Goal: Transaction & Acquisition: Purchase product/service

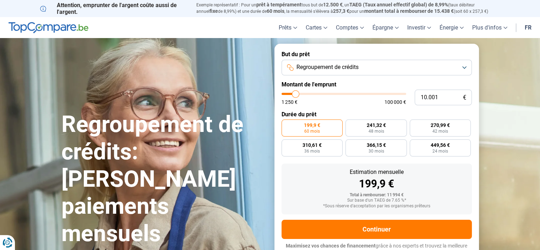
type input "9.500"
type input "9500"
type input "11.000"
type input "11000"
type input "12.500"
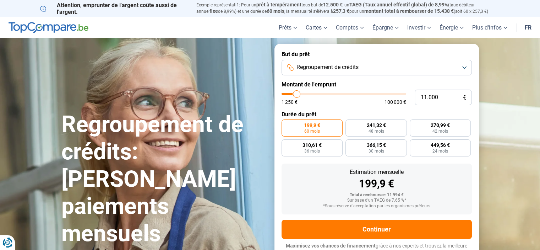
type input "12500"
type input "14.250"
type input "14250"
type input "16.750"
type input "16750"
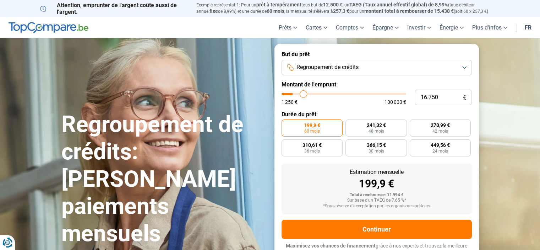
type input "18.500"
type input "18500"
type input "19.750"
type input "19750"
type input "21.750"
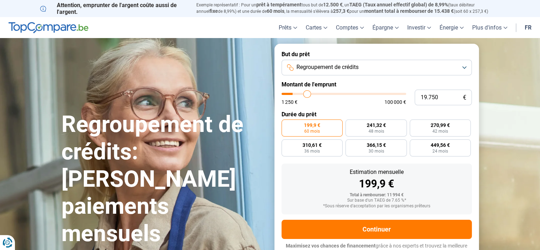
type input "21750"
type input "23.000"
type input "23000"
type input "24.750"
type input "24750"
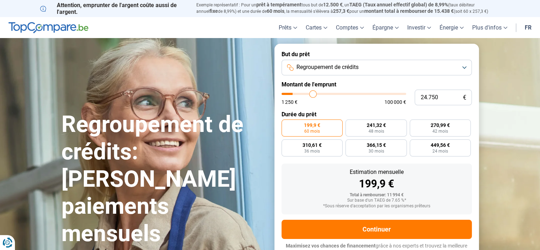
type input "26.000"
type input "26000"
type input "26.500"
type input "26500"
type input "27.750"
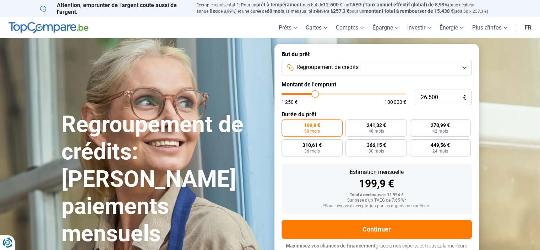
type input "27750"
type input "28.250"
type input "28250"
type input "28.750"
type input "28750"
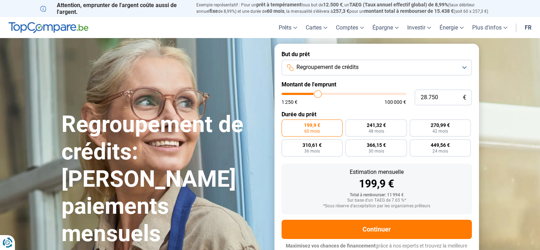
type input "29.750"
type input "29750"
type input "30.250"
type input "30250"
type input "30.750"
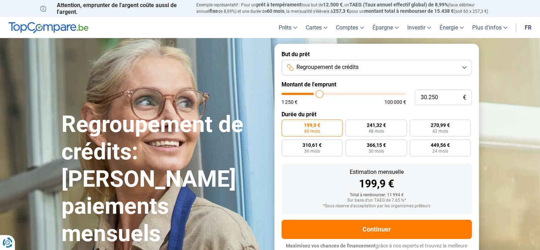
type input "30750"
type input "31.000"
type input "31000"
type input "31.500"
type input "31500"
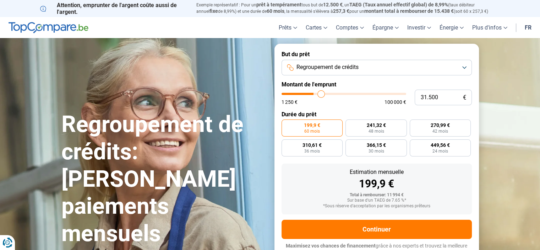
type input "31.750"
type input "31750"
type input "32.000"
type input "32000"
type input "32.750"
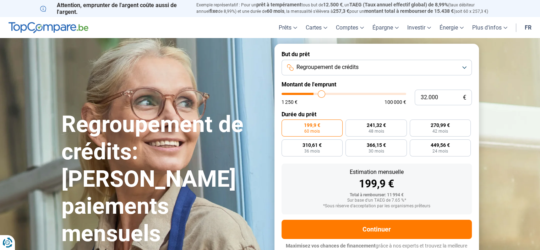
type input "32750"
type input "33.500"
type input "33500"
type input "34.250"
type input "34250"
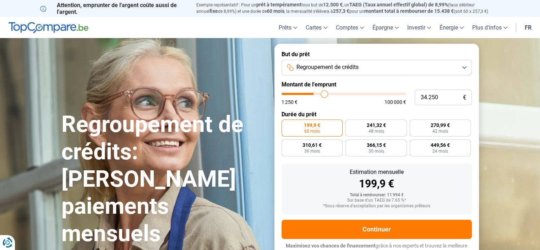
type input "35.000"
type input "35000"
type input "36.250"
type input "36250"
type input "37.000"
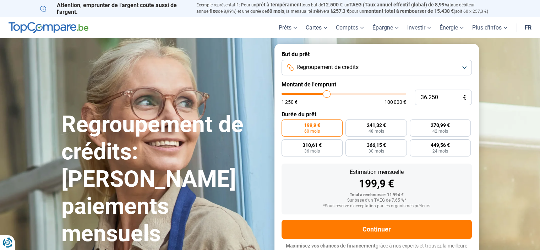
type input "37000"
type input "38.750"
type input "38750"
type input "39.750"
type input "39750"
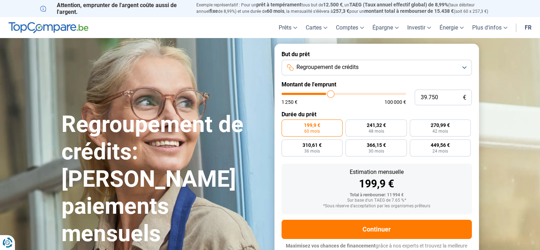
type input "40.500"
type input "40500"
type input "42.000"
type input "42000"
type input "43.000"
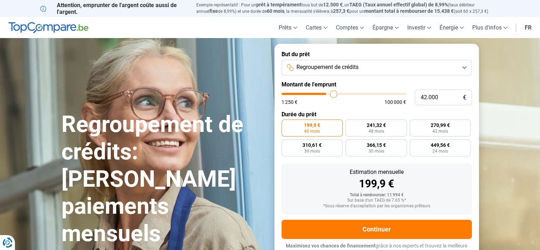
type input "43000"
type input "43.750"
type input "43750"
type input "45.250"
type input "45250"
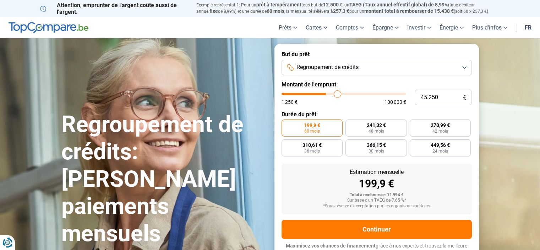
type input "46.000"
type input "46000"
type input "47.250"
type input "47250"
type input "48.250"
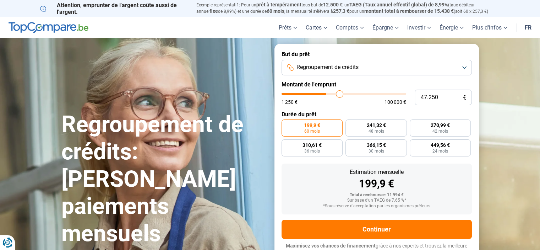
type input "48250"
type input "48.750"
type input "48750"
type input "49.250"
type input "49250"
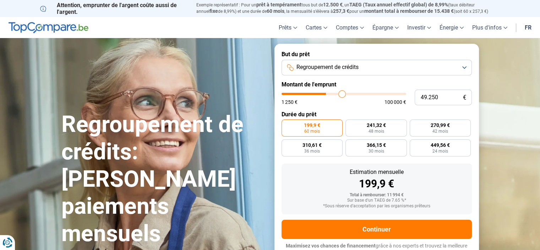
type input "49.500"
type input "49500"
type input "49.750"
type input "49750"
type input "50.250"
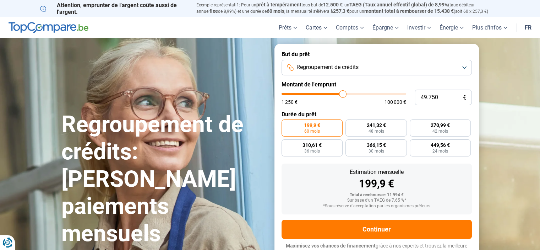
type input "50250"
type input "50.500"
type input "50500"
type input "51.000"
type input "51000"
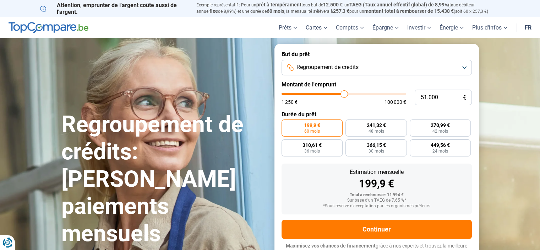
type input "51.250"
type input "51250"
type input "51.500"
type input "51500"
type input "52.000"
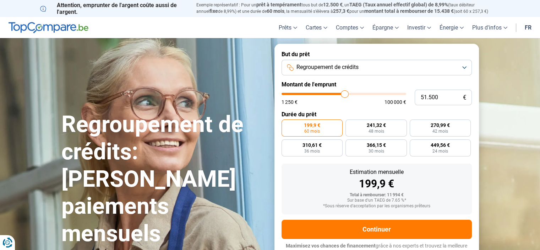
type input "52000"
type input "52.750"
type input "52750"
type input "53.000"
type input "53000"
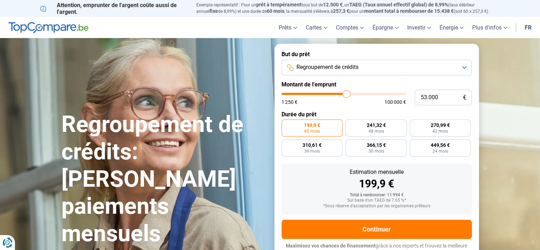
type input "53.750"
type input "53750"
type input "54.250"
type input "54250"
type input "54.750"
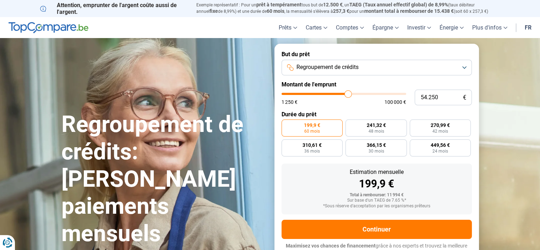
type input "54750"
type input "55.500"
type input "55500"
type input "55.750"
type input "55750"
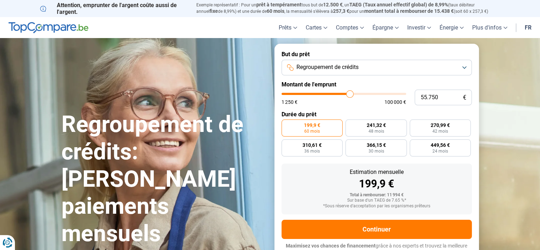
type input "56.500"
type input "56500"
type input "56.750"
type input "56750"
type input "57.250"
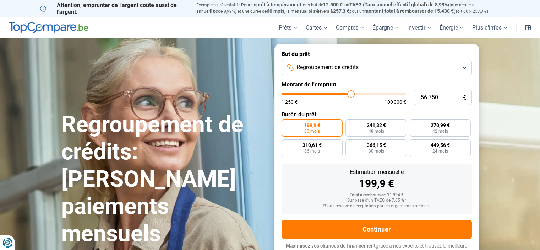
type input "57250"
type input "58.000"
type input "58000"
type input "58.500"
type input "58500"
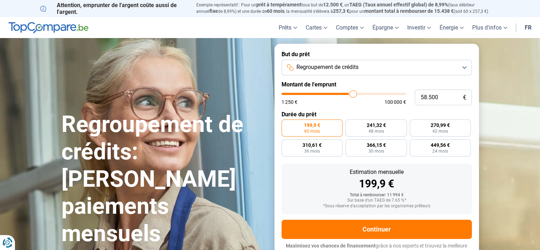
type input "58.750"
type input "58750"
type input "59.250"
type input "59250"
type input "59.500"
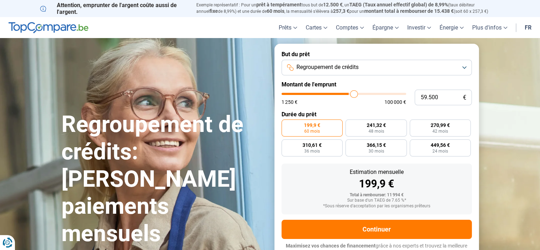
type input "59500"
type input "59.750"
type input "59750"
type input "60.500"
type input "60500"
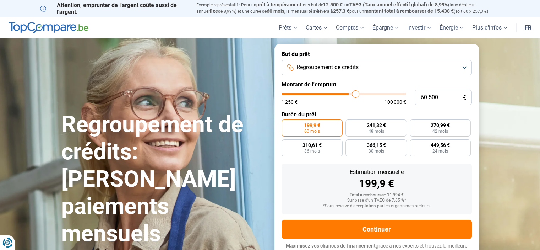
type input "60.750"
type input "60750"
type input "61.000"
type input "61000"
type input "61.250"
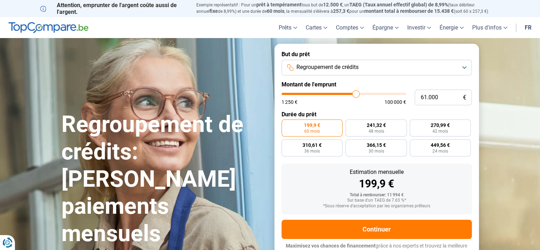
type input "61250"
type input "61.500"
type input "61500"
type input "62.000"
type input "62000"
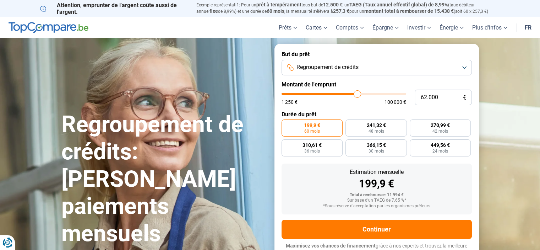
type input "62.250"
type input "62250"
type input "62.500"
type input "62500"
type input "63.000"
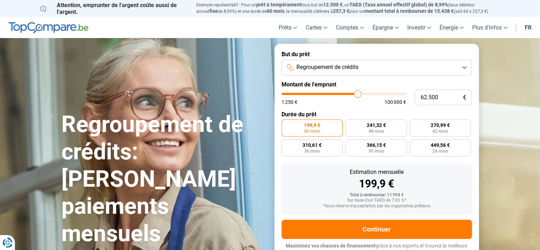
type input "63000"
type input "63.500"
type input "63500"
type input "64.500"
type input "64500"
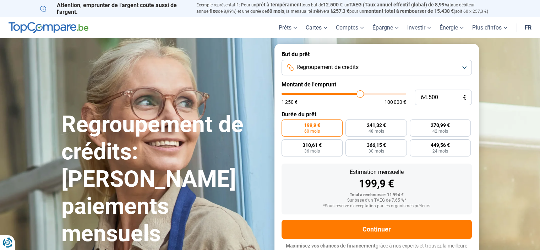
type input "65.500"
type input "65500"
type input "67.750"
type input "67750"
type input "69.250"
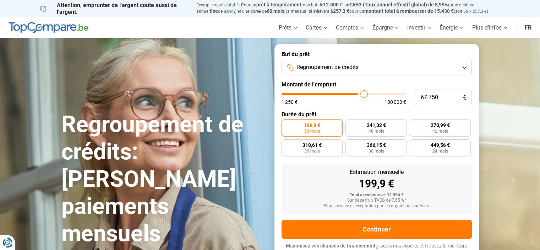
type input "69250"
type input "70.500"
type input "70500"
type input "72.000"
type input "72000"
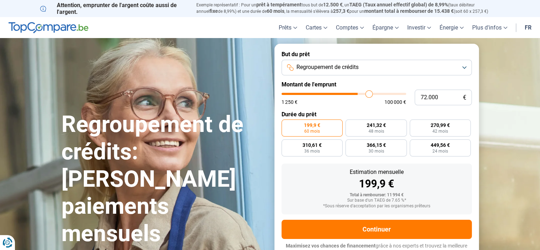
type input "72.750"
type input "72750"
type input "74.000"
type input "74000"
type input "75.500"
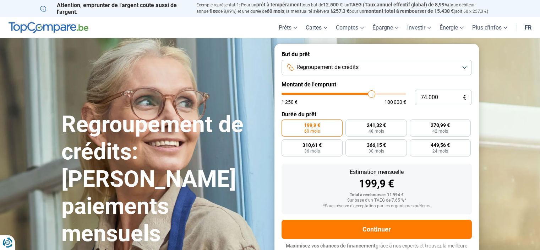
type input "75500"
type input "76.500"
type input "76500"
type input "78.000"
type input "78000"
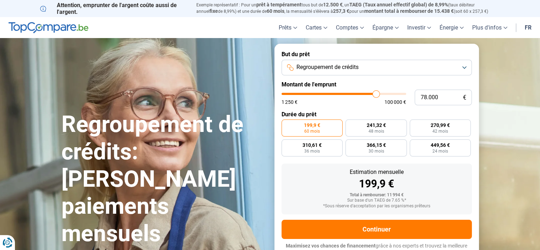
type input "78.750"
type input "78750"
type input "80.000"
type input "80000"
type input "81.500"
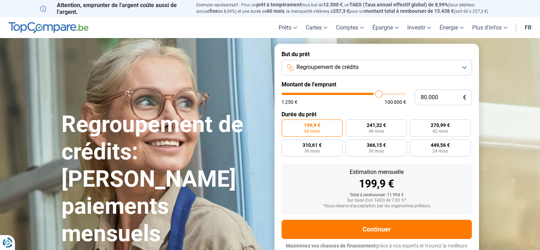
type input "81500"
type input "82.750"
type input "82750"
type input "83.750"
type input "83750"
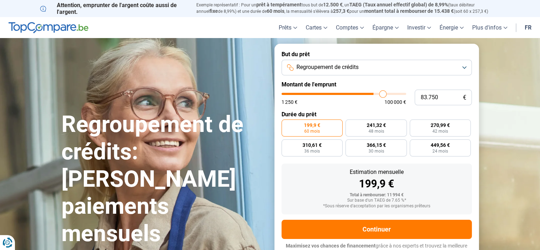
type input "84.750"
type input "84750"
type input "85.750"
type input "85750"
type input "86.500"
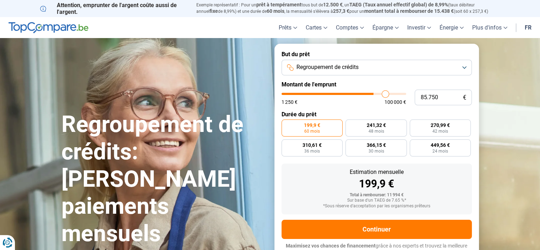
type input "86500"
type input "87.500"
type input "87500"
type input "88.250"
type input "88250"
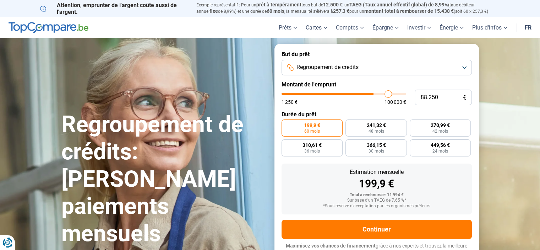
type input "89.250"
type input "89250"
type input "90.250"
type input "90250"
type input "91.500"
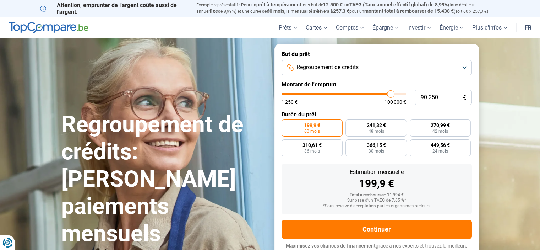
type input "91500"
type input "92.250"
type input "92250"
type input "93.250"
type input "93250"
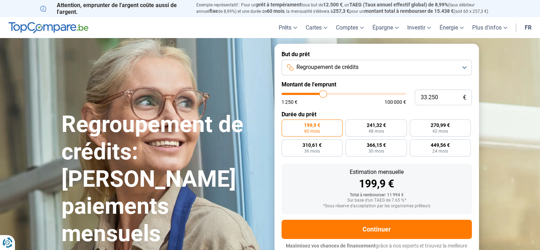
drag, startPoint x: 297, startPoint y: 108, endPoint x: 324, endPoint y: 102, distance: 27.6
click at [324, 95] on input "range" at bounding box center [344, 94] width 125 height 2
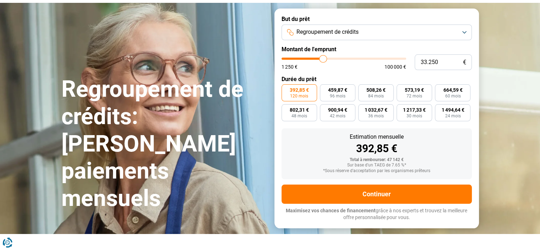
scroll to position [61, 0]
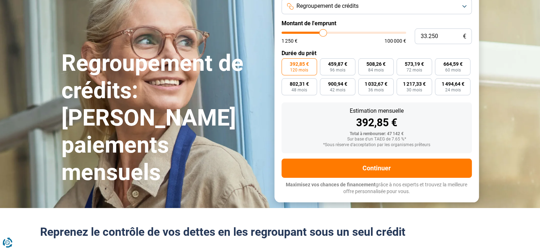
click at [321, 34] on input "range" at bounding box center [344, 33] width 125 height 2
drag, startPoint x: 321, startPoint y: 49, endPoint x: 309, endPoint y: 51, distance: 11.9
click at [309, 34] on input "range" at bounding box center [344, 33] width 125 height 2
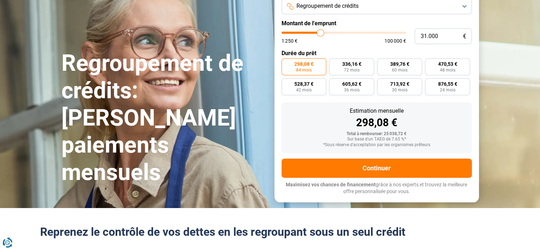
drag, startPoint x: 308, startPoint y: 46, endPoint x: 322, endPoint y: 48, distance: 13.7
click at [322, 34] on input "range" at bounding box center [344, 33] width 125 height 2
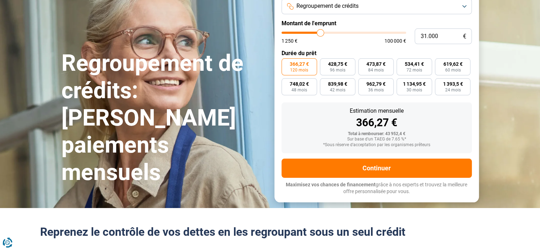
click at [459, 13] on button "Regroupement de crédits" at bounding box center [377, 7] width 190 height 16
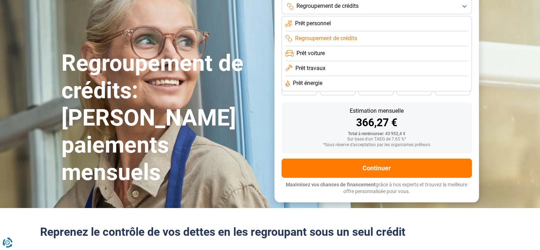
click at [446, 31] on li "Prêt personnel" at bounding box center [376, 38] width 182 height 15
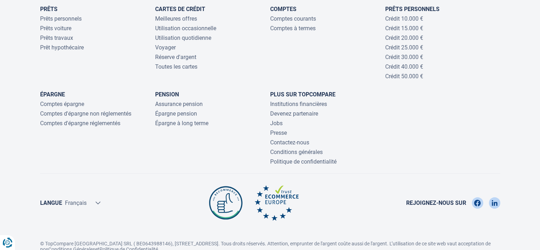
scroll to position [1641, 0]
click at [73, 22] on link "Prêts personnels" at bounding box center [61, 18] width 42 height 7
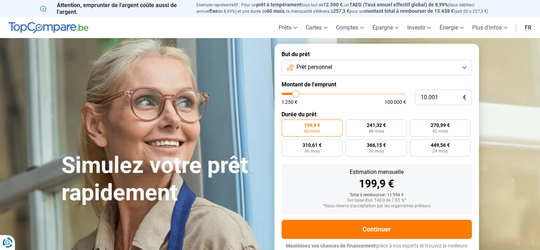
type input "13.750"
type input "13750"
type input "14.250"
type input "14250"
type input "15.750"
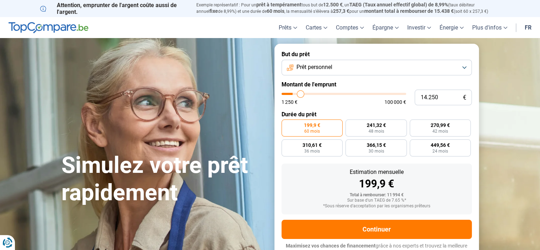
type input "15750"
type input "16.750"
type input "16750"
type input "17.250"
type input "17250"
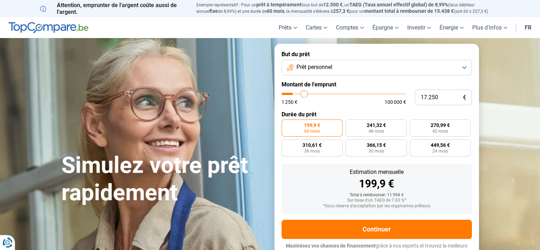
type input "18.000"
type input "18000"
type input "18.500"
type input "18500"
type input "18.750"
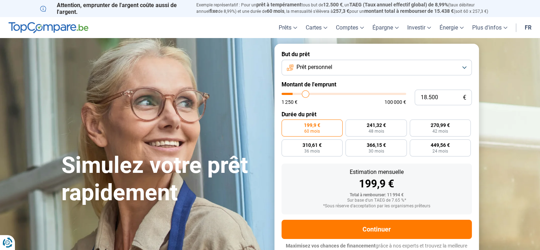
type input "18750"
type input "19.000"
type input "19000"
type input "19.250"
type input "19250"
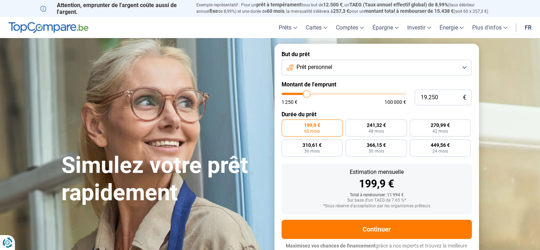
type input "19.750"
type input "19750"
type input "20.000"
type input "20000"
type input "20.500"
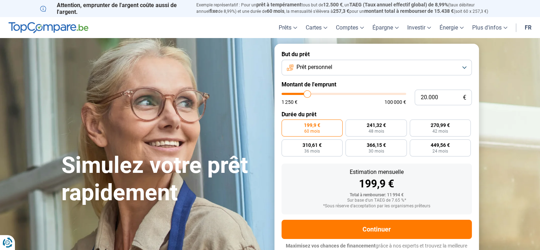
type input "20500"
type input "22.000"
type input "22000"
type input "23.500"
type input "23500"
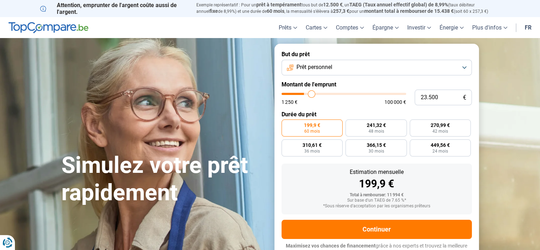
type input "24.500"
type input "24500"
type input "26.000"
type input "26000"
type input "27.000"
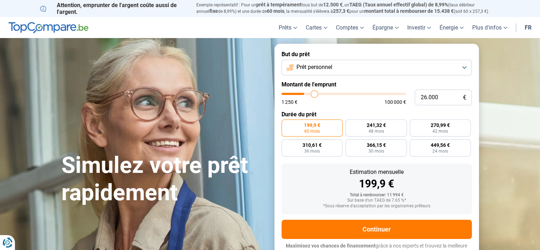
type input "27000"
type input "27.750"
type input "27750"
type input "28.750"
type input "28750"
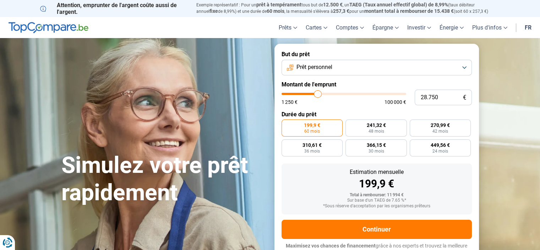
type input "30.250"
type input "30250"
type input "31.750"
type input "31750"
type input "32.750"
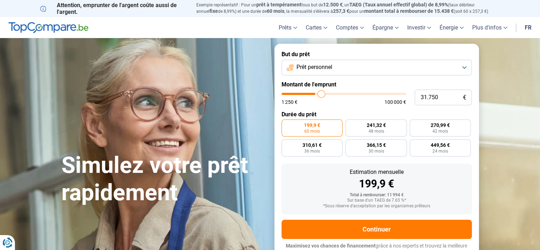
type input "32750"
type input "33.750"
type input "33750"
type input "34.750"
type input "34750"
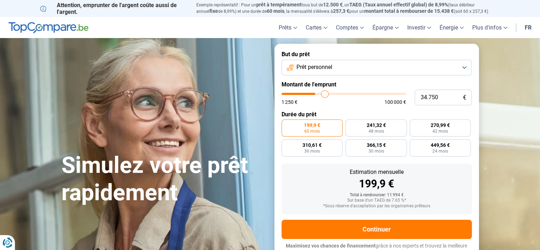
type input "35.500"
type input "35500"
type input "36.250"
type input "36250"
type input "37.250"
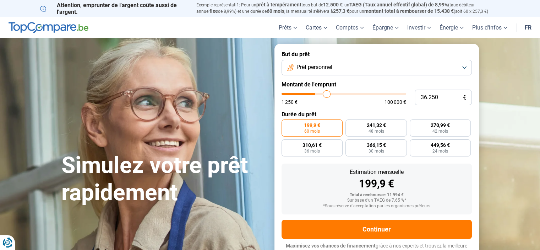
type input "37250"
type input "38.000"
type input "38000"
type input "38.750"
type input "38750"
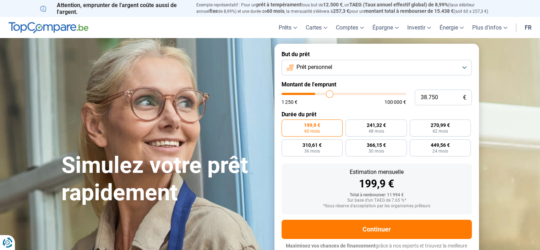
type input "39.250"
type input "39250"
type input "39.500"
type input "39500"
type input "40.000"
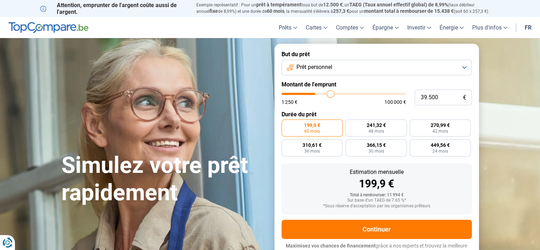
type input "40000"
type input "40.250"
type input "40250"
type input "40.500"
type input "40500"
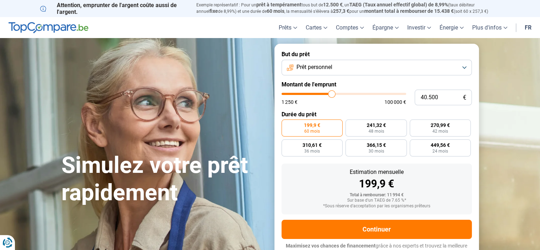
type input "41.000"
type input "41000"
type input "41.500"
type input "41500"
type input "42.000"
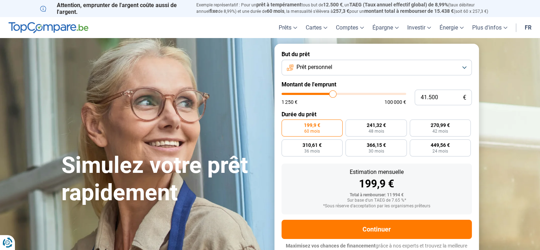
type input "42000"
type input "42.500"
type input "42500"
type input "43.000"
type input "43000"
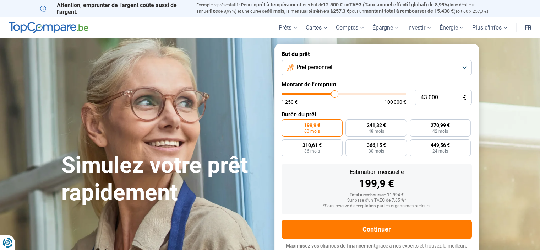
type input "43.250"
type input "43250"
type input "43.500"
type input "43500"
type input "43.750"
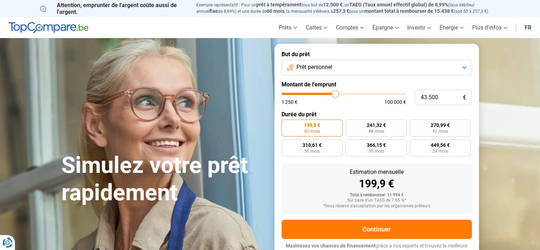
type input "43750"
type input "44.250"
type input "44250"
type input "44.750"
type input "44750"
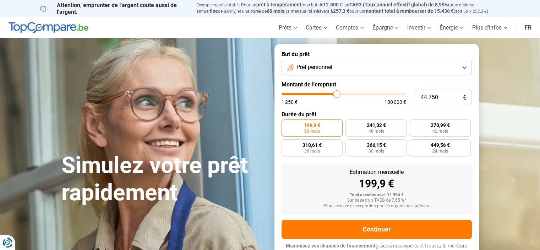
type input "45.750"
type input "45750"
type input "47.000"
type input "47000"
type input "47.500"
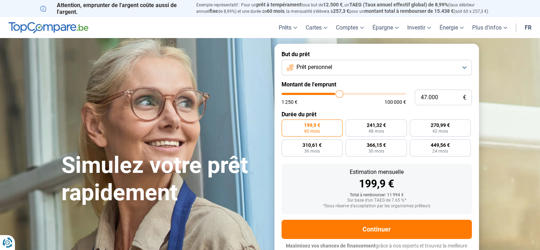
type input "47500"
type input "48.750"
type input "48750"
type input "49.250"
type input "49250"
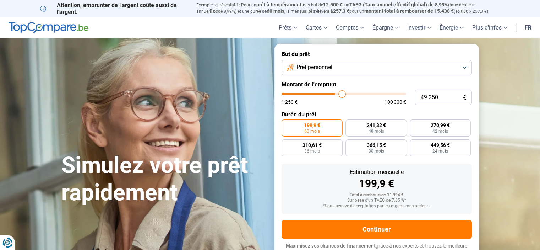
type input "49.500"
type input "49500"
type input "49.750"
type input "49750"
type input "50.000"
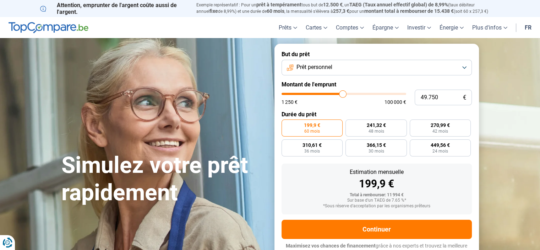
type input "50000"
type input "50.250"
type input "50250"
type input "50.500"
type input "50500"
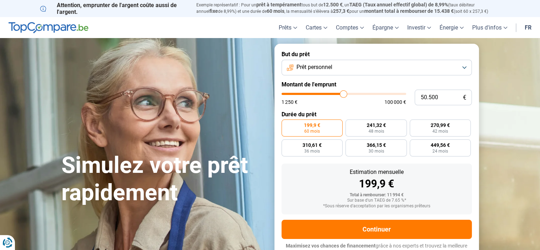
type input "51.000"
type input "51000"
type input "51.250"
type input "51250"
type input "51.500"
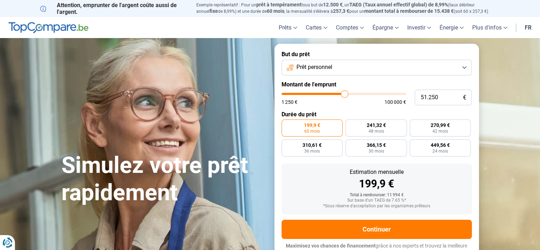
type input "51500"
type input "51.750"
type input "51750"
type input "52.000"
type input "52000"
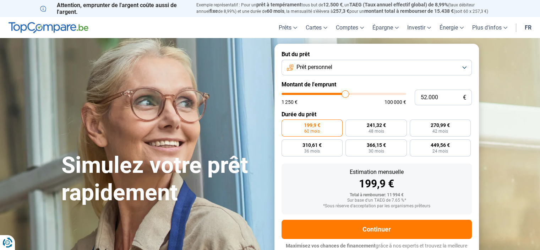
type input "53.000"
type input "53000"
type input "53.750"
type input "53750"
type input "54.000"
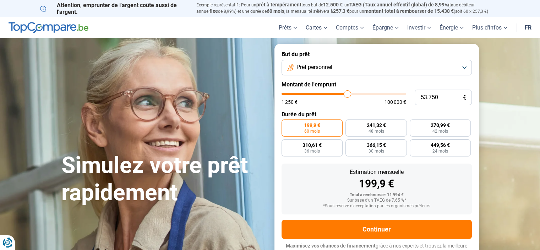
type input "54000"
type input "54.250"
type input "54250"
type input "54.000"
type input "54000"
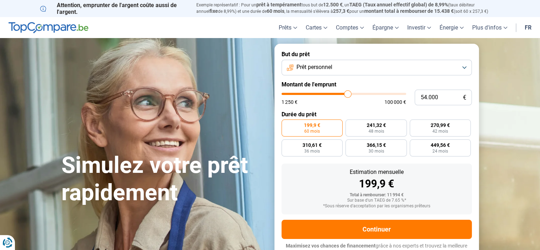
type input "53.750"
type input "53750"
type input "53.500"
type input "53500"
type input "53.250"
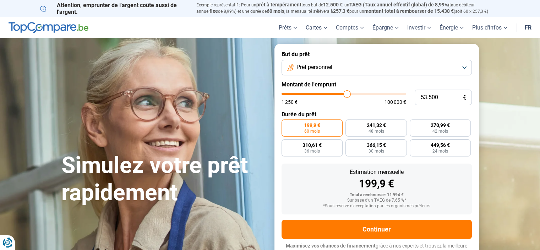
type input "53250"
type input "52.250"
type input "52250"
type input "52.000"
type input "52000"
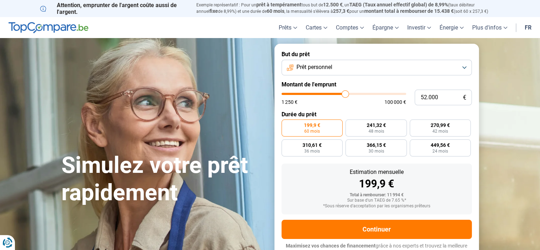
type input "51.500"
type input "51500"
type input "51.000"
type input "51000"
type input "50.500"
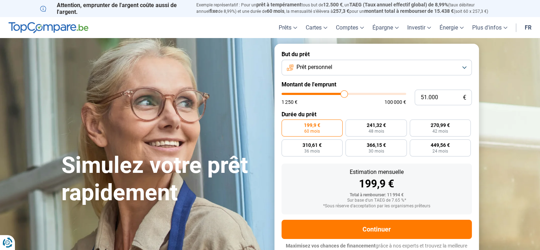
type input "50500"
type input "49.750"
type input "49750"
type input "48.500"
type input "48500"
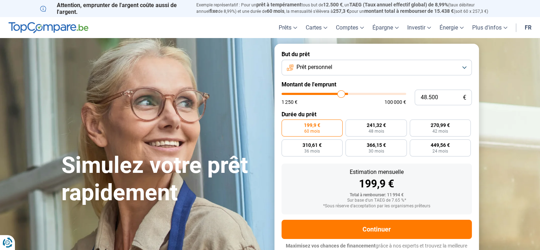
type input "47.500"
type input "47500"
type input "46.000"
type input "46000"
type input "43.000"
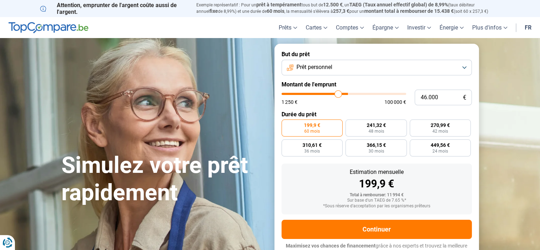
type input "43000"
type input "40.250"
type input "40250"
type input "34.500"
type input "34500"
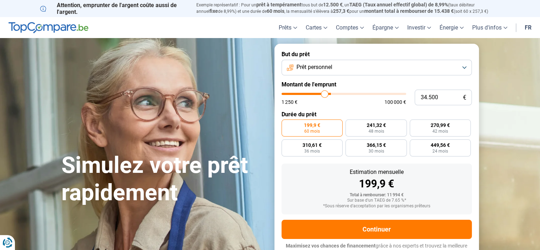
type input "31.500"
type input "31500"
type input "29.000"
type input "29000"
type input "26.500"
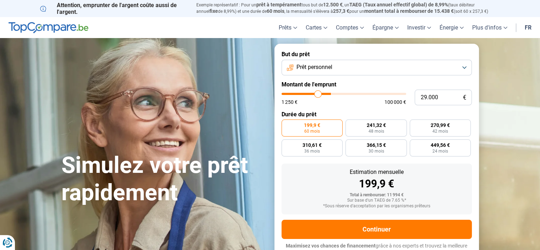
type input "26500"
type input "25.250"
type input "25250"
type input "24.500"
type input "24500"
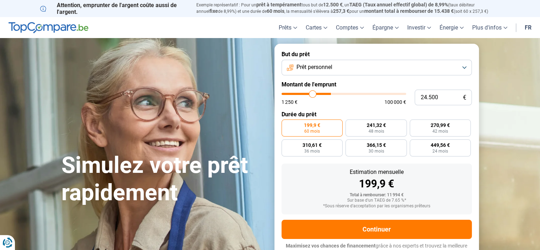
type input "22.750"
type input "22750"
type input "21.000"
type input "21000"
type input "18.500"
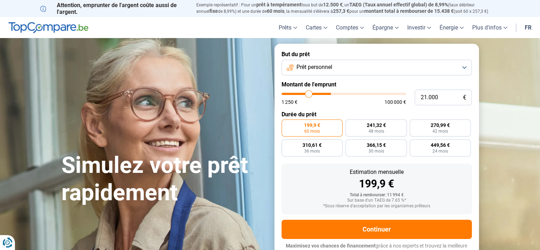
type input "18500"
type input "17.250"
type input "17250"
type input "16.250"
type input "16250"
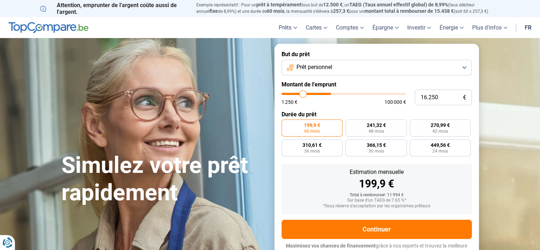
type input "14.750"
type input "14750"
type input "13.500"
type input "13500"
type input "12.250"
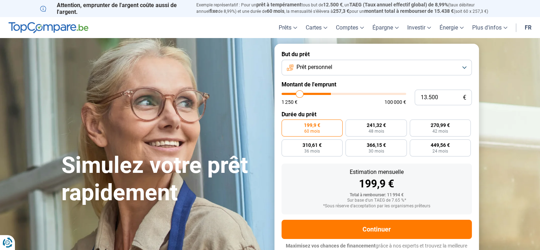
type input "12250"
type input "9.750"
type input "9750"
type input "8.250"
type input "8250"
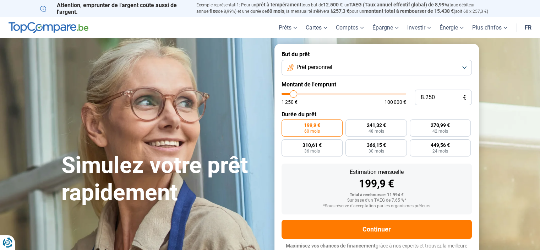
type input "6.500"
type input "6500"
type input "5.750"
type input "5750"
type input "5.250"
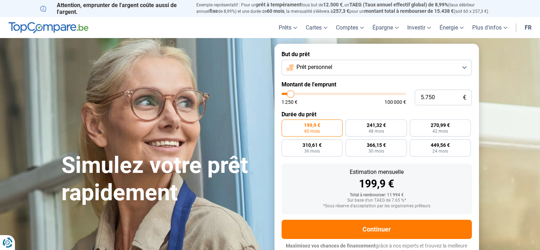
type input "5250"
type input "4.250"
type input "4250"
type input "3.000"
type input "3000"
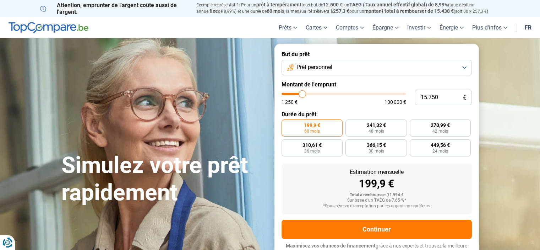
click at [305, 95] on input "range" at bounding box center [344, 94] width 125 height 2
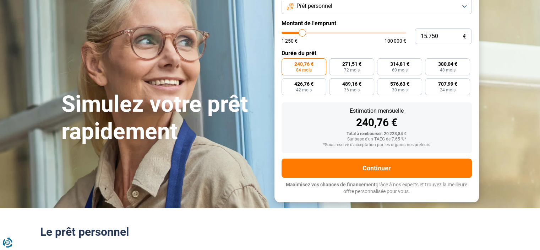
scroll to position [61, 0]
drag, startPoint x: 302, startPoint y: 48, endPoint x: 321, endPoint y: 51, distance: 18.7
click at [321, 34] on input "range" at bounding box center [344, 33] width 125 height 2
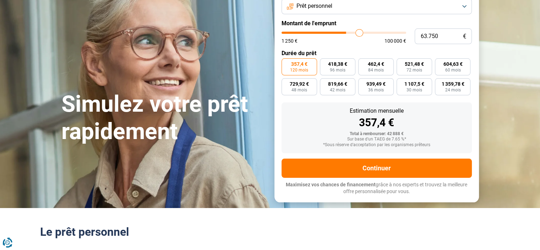
drag, startPoint x: 321, startPoint y: 51, endPoint x: 358, endPoint y: 197, distance: 151.3
click at [358, 34] on input "range" at bounding box center [344, 33] width 125 height 2
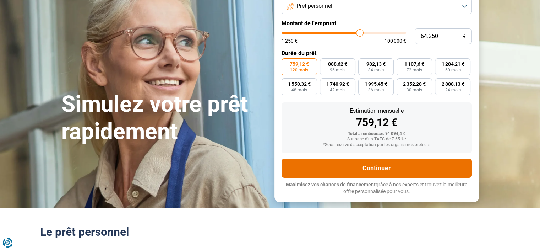
click at [349, 178] on button "Continuer" at bounding box center [377, 167] width 190 height 19
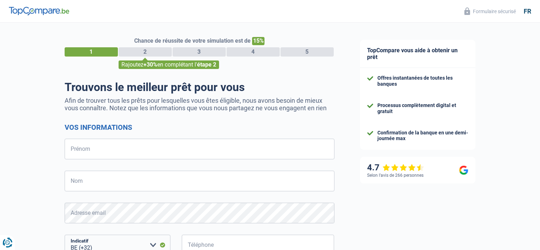
select select "32"
click at [110, 153] on input "Prénom" at bounding box center [200, 148] width 270 height 21
type input "Chantal"
type input "Hoyois"
type input "486454865"
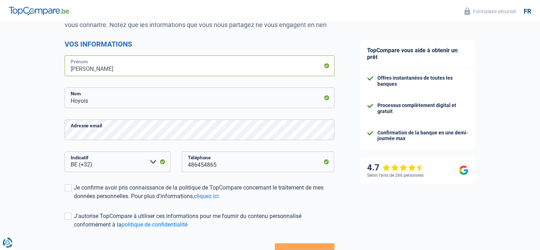
scroll to position [84, 0]
click at [115, 162] on select "BE (+32) LU (+352) Veuillez sélectionner une option" at bounding box center [118, 161] width 106 height 21
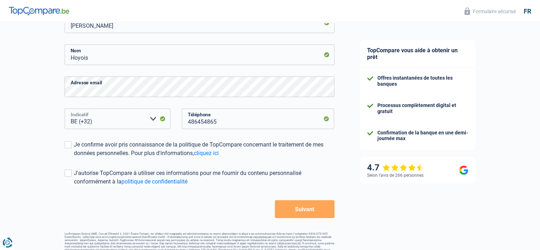
scroll to position [136, 0]
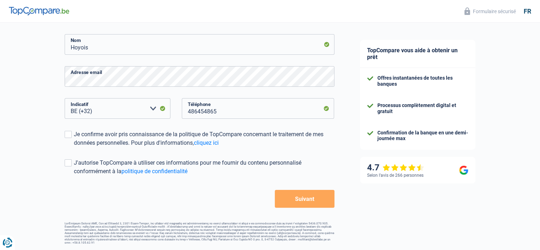
click at [287, 197] on button "Suivant" at bounding box center [304, 199] width 59 height 18
click at [68, 163] on span at bounding box center [68, 162] width 7 height 7
click at [74, 175] on input "J'autorise TopCompare à utiliser ces informations pour me fournir du contenu pe…" at bounding box center [74, 175] width 0 height 0
click at [68, 162] on span at bounding box center [68, 162] width 7 height 7
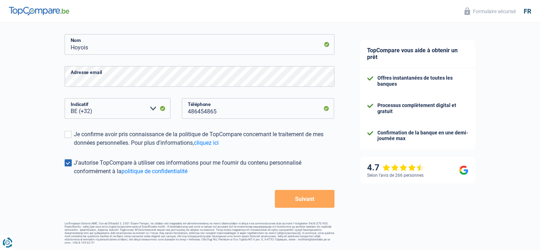
click at [74, 175] on input "J'autorise TopCompare à utiliser ces informations pour me fournir du contenu pe…" at bounding box center [74, 175] width 0 height 0
click at [67, 133] on span at bounding box center [68, 134] width 7 height 7
click at [74, 147] on input "Je confirme avoir pris connaissance de la politique de TopCompare concernant le…" at bounding box center [74, 147] width 0 height 0
click at [303, 200] on button "Suivant" at bounding box center [304, 199] width 59 height 18
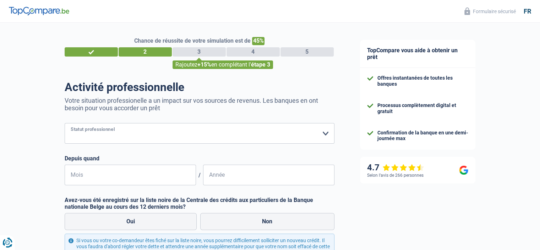
click at [324, 130] on select "Ouvrier Employé privé Employé public Invalide Indépendant Pensionné Chômeur Mut…" at bounding box center [200, 133] width 270 height 21
select select "publicEmployee"
click at [65, 123] on select "Ouvrier Employé privé Employé public Invalide Indépendant Pensionné Chômeur Mut…" at bounding box center [200, 133] width 270 height 21
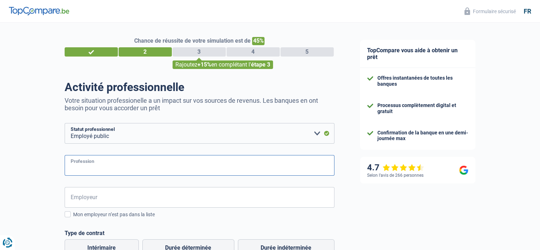
click at [112, 171] on input "Profession" at bounding box center [200, 165] width 270 height 21
click at [89, 169] on input "Charg&e de projets en promotion santé" at bounding box center [200, 165] width 270 height 21
click at [93, 171] on input "Charg&e de projets en promotion santé" at bounding box center [200, 165] width 270 height 21
click at [91, 171] on input "Charg&e de projets en promotion santé" at bounding box center [200, 165] width 270 height 21
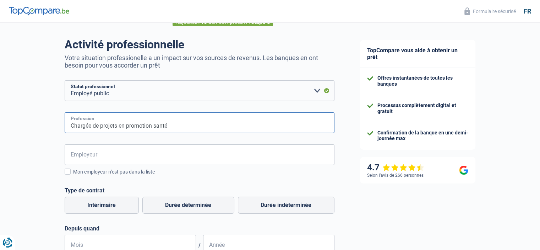
scroll to position [43, 0]
type input "Chargée de projets en promotion santé"
click at [99, 154] on input "Employeur" at bounding box center [200, 154] width 270 height 21
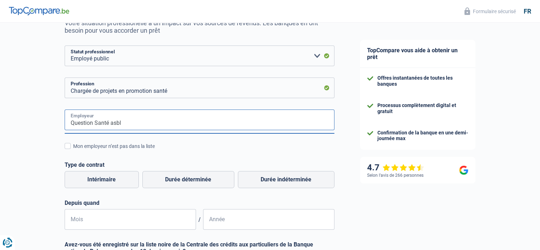
scroll to position [77, 0]
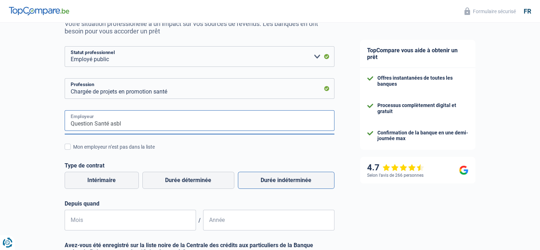
type input "Question Santé asbl"
click at [275, 185] on label "Durée indéterminée" at bounding box center [286, 179] width 97 height 17
click at [275, 185] on input "Durée indéterminée" at bounding box center [286, 179] width 97 height 17
radio input "true"
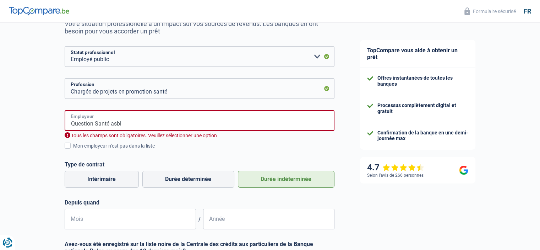
click at [163, 115] on input "Question Santé asbl" at bounding box center [200, 120] width 270 height 21
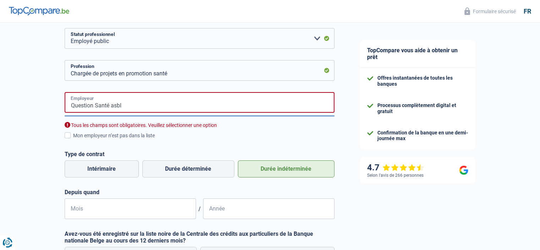
scroll to position [95, 0]
click at [72, 104] on input "Question Santé asbl" at bounding box center [200, 102] width 270 height 21
drag, startPoint x: 127, startPoint y: 103, endPoint x: 43, endPoint y: 99, distance: 84.6
click at [43, 99] on div "Chance de réussite de votre simulation est de 45% 1 2 3 4 5 Rajoutez +15% en co…" at bounding box center [173, 144] width 347 height 439
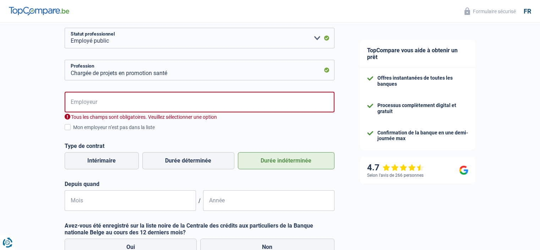
click at [76, 120] on div "Tous les champs sont obligatoires. Veuillez sélectionner une option" at bounding box center [200, 117] width 270 height 7
click at [67, 127] on span at bounding box center [68, 127] width 6 height 6
click at [73, 131] on input "Mon employeur n’est pas dans la liste" at bounding box center [73, 131] width 0 height 0
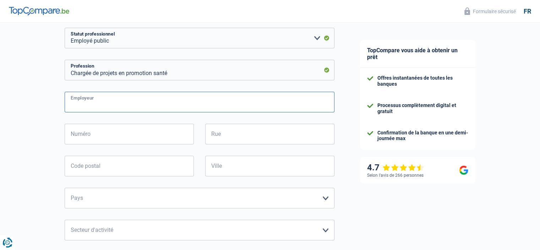
click at [97, 103] on input "Employeur" at bounding box center [200, 102] width 270 height 21
type input "Quesdtion Santé asbl"
type input "rue du Poinçon, 51"
type input "1000"
type input "Bruxelles"
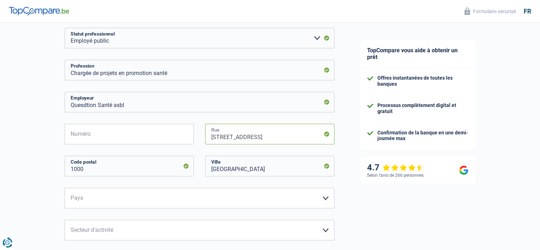
drag, startPoint x: 231, startPoint y: 137, endPoint x: 264, endPoint y: 142, distance: 34.0
click at [264, 142] on input "rue du Poinçon, 51" at bounding box center [269, 134] width 129 height 21
click at [264, 142] on input "rue duviadu" at bounding box center [269, 134] width 129 height 21
click at [228, 137] on input "rue duviaduc" at bounding box center [269, 134] width 129 height 21
click at [249, 138] on input "rue du viaduc" at bounding box center [269, 134] width 129 height 21
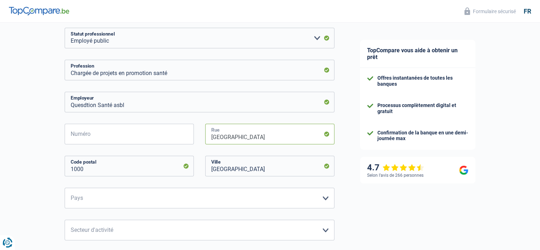
type input "rue du viaduc"
click at [93, 138] on input "Numéro" at bounding box center [129, 134] width 129 height 21
type input "72"
click at [87, 166] on input "1000" at bounding box center [129, 166] width 129 height 21
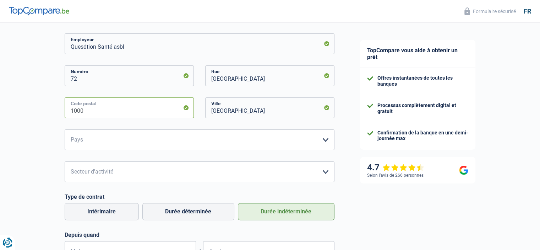
scroll to position [160, 0]
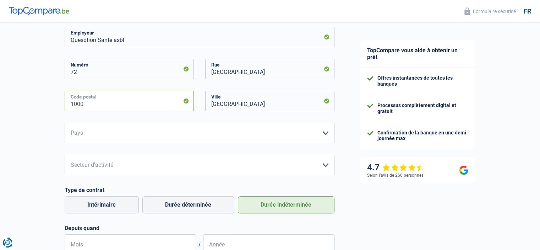
click at [164, 108] on input "1000" at bounding box center [129, 101] width 129 height 21
type input "1050"
click at [138, 135] on select "Belgique France Allemagne Italie Luxembourg Pays-Bas Espagne Suisse Veuillez sé…" at bounding box center [200, 132] width 270 height 21
select select "BE"
click at [65, 123] on select "Belgique France Allemagne Italie Luxembourg Pays-Bas Espagne Suisse Veuillez sé…" at bounding box center [200, 132] width 270 height 21
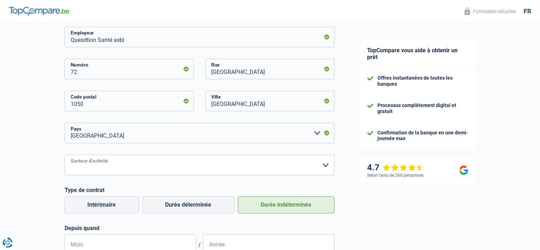
click at [113, 169] on select "Agriculture/Pêche Industrie Horeca Courier/Fitness/Taxi Construction Banques/As…" at bounding box center [200, 164] width 270 height 21
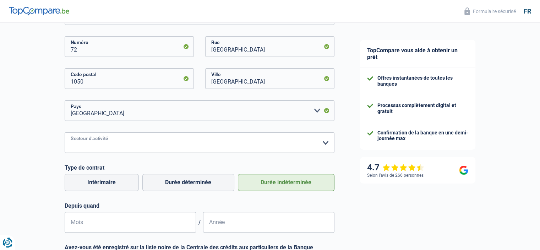
scroll to position [183, 0]
click at [149, 143] on select "Agriculture/Pêche Industrie Horeca Courier/Fitness/Taxi Construction Banques/As…" at bounding box center [200, 142] width 270 height 21
select select "smallCompanies"
click at [65, 132] on select "Agriculture/Pêche Industrie Horeca Courier/Fitness/Taxi Construction Banques/As…" at bounding box center [200, 142] width 270 height 21
click at [250, 190] on label "Durée indéterminée" at bounding box center [286, 181] width 97 height 17
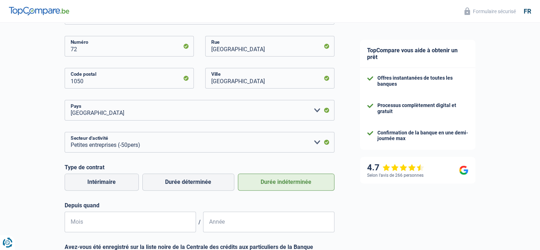
click at [250, 190] on input "Durée indéterminée" at bounding box center [286, 181] width 97 height 17
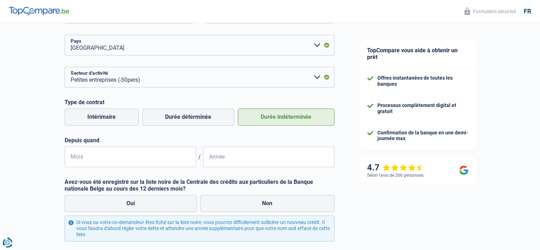
scroll to position [248, 0]
click at [95, 156] on input "Mois" at bounding box center [130, 156] width 131 height 21
type input "20"
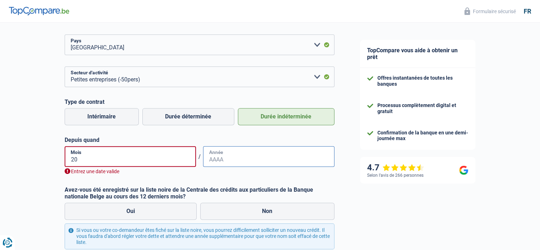
click at [214, 159] on input "Année" at bounding box center [268, 156] width 131 height 21
type input "2022"
click at [75, 161] on input "20" at bounding box center [130, 156] width 131 height 21
type input "01"
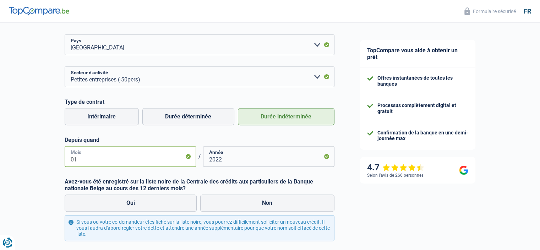
drag, startPoint x: 78, startPoint y: 160, endPoint x: 67, endPoint y: 160, distance: 11.0
click at [67, 160] on input "01" at bounding box center [130, 156] width 131 height 21
type input "10"
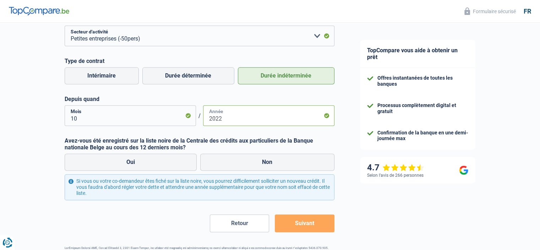
scroll to position [290, 0]
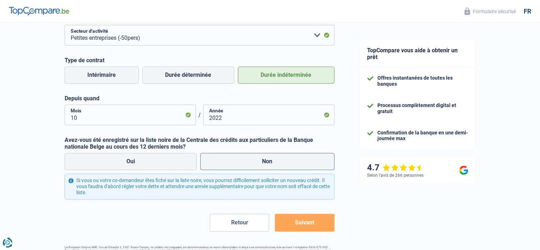
click at [267, 168] on label "Non" at bounding box center [267, 161] width 134 height 17
click at [267, 168] on input "Non" at bounding box center [267, 161] width 134 height 17
radio input "true"
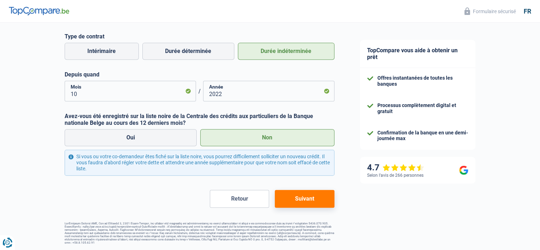
scroll to position [315, 0]
click at [301, 202] on button "Suivant" at bounding box center [304, 199] width 59 height 18
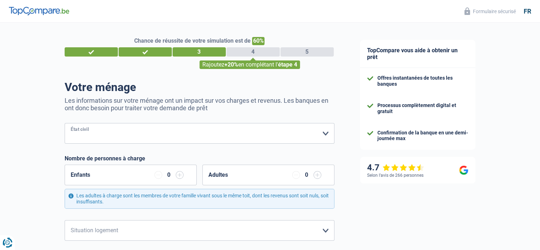
click at [323, 135] on select "Célibataire Marié(e) Cohabitant(e) légal(e) Divorcé(e) Veuf(ve) Séparé (de fait…" at bounding box center [200, 133] width 270 height 21
click at [179, 142] on select "Célibataire Marié(e) Cohabitant(e) légal(e) Divorcé(e) Veuf(ve) Séparé (de fait…" at bounding box center [200, 133] width 270 height 21
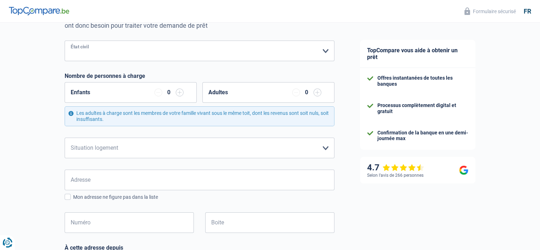
scroll to position [82, 0]
click at [324, 150] on select "Locataire Propriétaire avec prêt hypothécaire Propriétaire sans prêt hypothécai…" at bounding box center [200, 147] width 270 height 21
select select "rents"
click at [65, 137] on select "Locataire Propriétaire avec prêt hypothécaire Propriétaire sans prêt hypothécai…" at bounding box center [200, 147] width 270 height 21
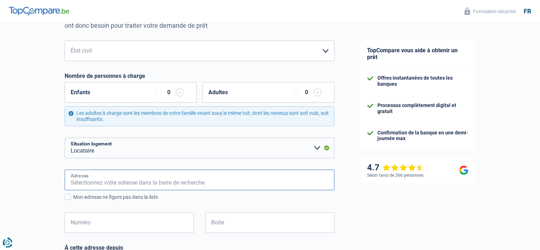
click at [161, 181] on input "Adresse" at bounding box center [200, 179] width 270 height 21
type input "rue Cognebeau 21"
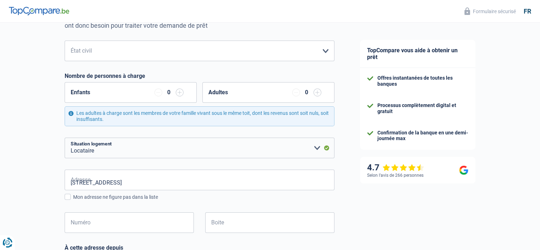
type input "Belgique"
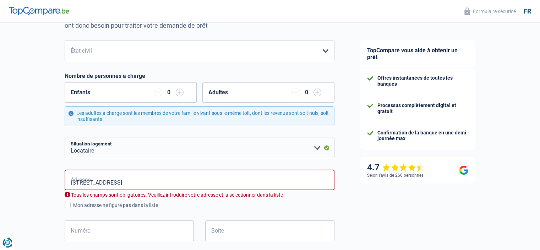
type input "Belgique"
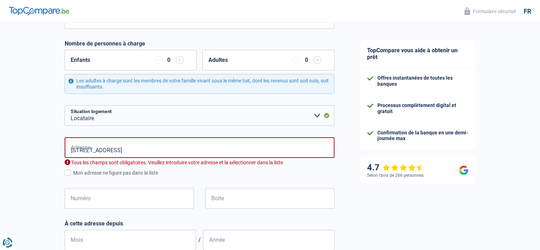
scroll to position [115, 0]
click at [150, 201] on input "Numéro" at bounding box center [129, 197] width 129 height 21
type input "21"
type input "Soignies"
click at [219, 203] on input "Boite" at bounding box center [269, 197] width 129 height 21
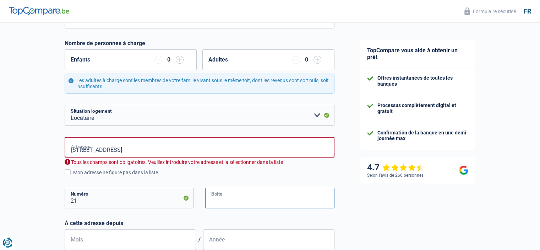
click at [228, 201] on input "Boite" at bounding box center [269, 197] width 129 height 21
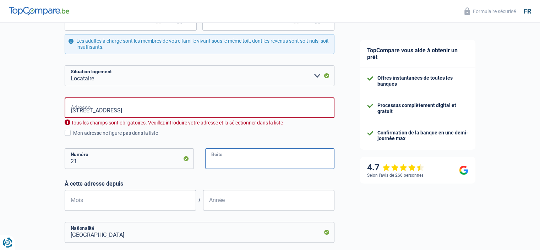
scroll to position [156, 0]
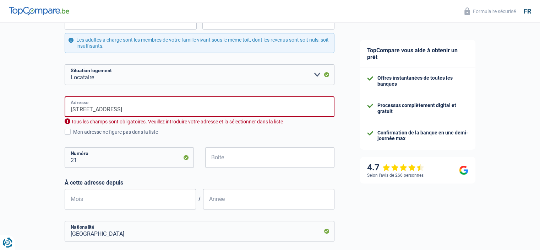
click at [118, 109] on input "rue Cognebeau 21" at bounding box center [200, 106] width 270 height 21
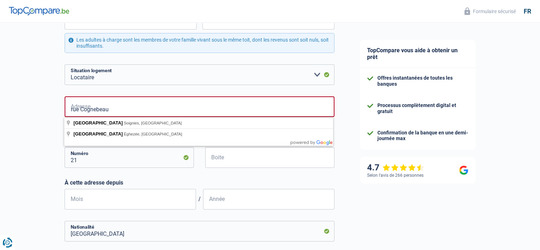
click at [127, 170] on div "21 Numéro" at bounding box center [129, 163] width 140 height 32
click at [114, 116] on input "rue Cognebeau" at bounding box center [200, 106] width 270 height 21
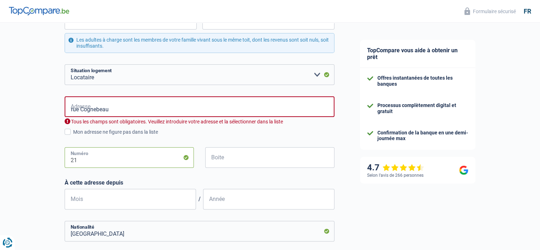
click at [95, 163] on input "21" at bounding box center [129, 157] width 129 height 21
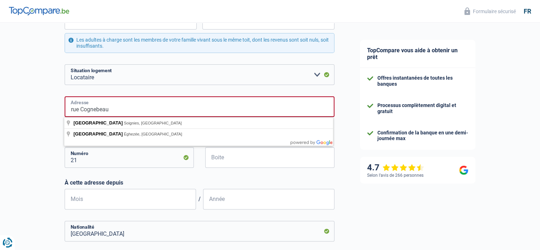
click at [109, 114] on input "rue Cognebeau" at bounding box center [200, 106] width 270 height 21
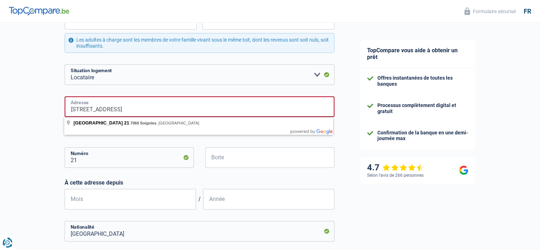
click at [159, 108] on input "rue Cognebeau 21 7060 Soignies" at bounding box center [200, 106] width 270 height 21
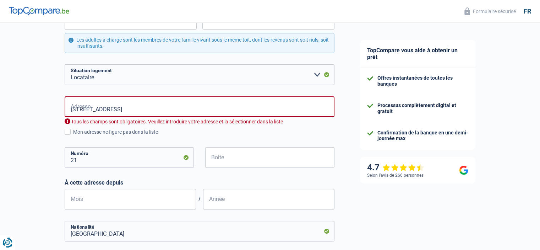
type input "Rue de Cognebeau, 7060, Soignies, BE"
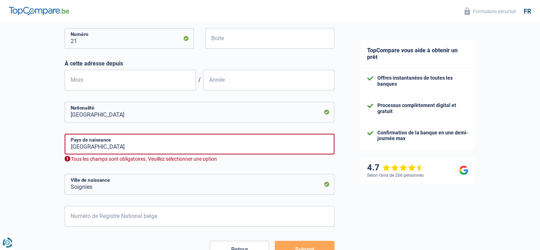
scroll to position [276, 0]
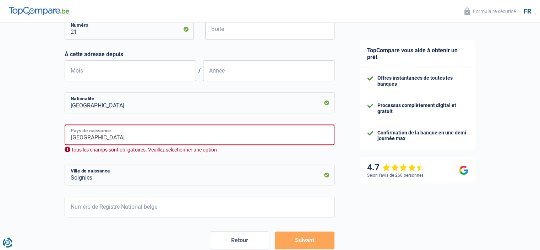
drag, startPoint x: 129, startPoint y: 138, endPoint x: 82, endPoint y: 137, distance: 46.5
click at [82, 137] on input "Belgique" at bounding box center [200, 134] width 270 height 21
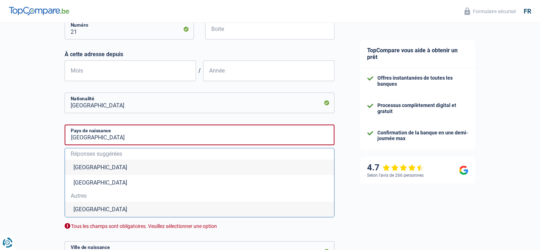
click at [104, 175] on li "Belgique" at bounding box center [199, 166] width 269 height 15
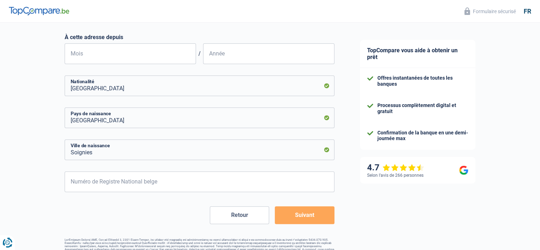
scroll to position [310, 0]
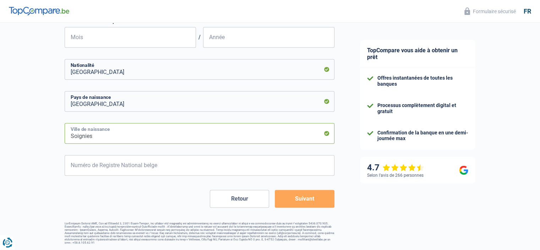
click at [93, 137] on input "Soignies" at bounding box center [200, 133] width 270 height 21
type input "S"
type input "Uccle"
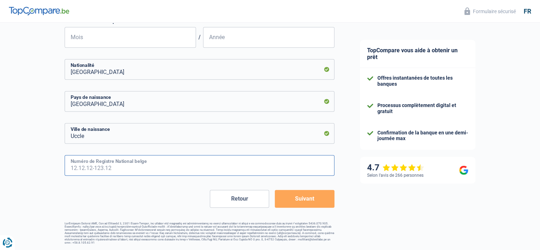
click at [71, 169] on input "Numéro de Registre National belge" at bounding box center [200, 165] width 270 height 21
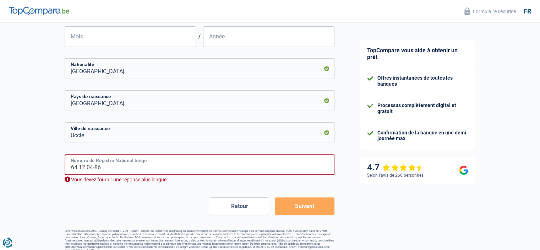
click at [121, 172] on input "64.12.04-86" at bounding box center [200, 164] width 270 height 21
click at [109, 163] on input "64.12.04-86" at bounding box center [200, 164] width 270 height 21
click at [123, 181] on div "Vous devez fournir une réponse plus longue" at bounding box center [200, 179] width 270 height 7
click at [205, 166] on input "64.12.04-86" at bounding box center [200, 164] width 270 height 21
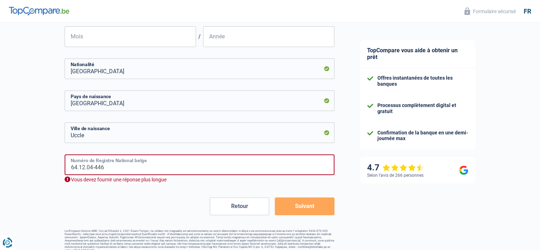
type input "64.12.04-446.8"
type input "12"
type input "1964"
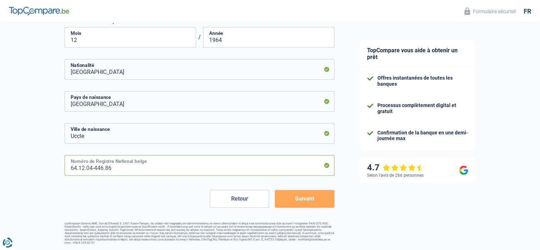
type input "64.12.04-446.86"
click at [163, 204] on div "Retour Suivant" at bounding box center [200, 199] width 270 height 18
click at [291, 200] on button "Suivant" at bounding box center [304, 199] width 59 height 18
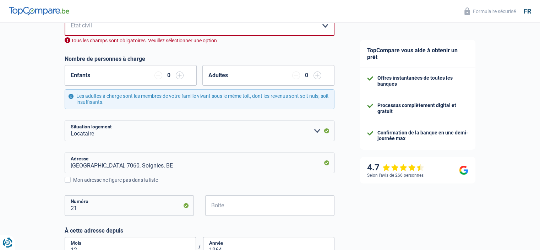
scroll to position [99, 0]
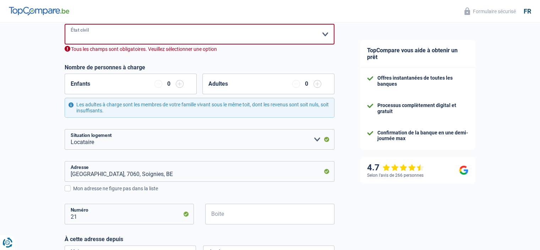
click at [327, 31] on select "Célibataire Marié(e) Cohabitant(e) légal(e) Divorcé(e) Veuf(ve) Séparé (de fait…" at bounding box center [200, 34] width 270 height 21
select select "single"
click at [65, 24] on select "Célibataire Marié(e) Cohabitant(e) légal(e) Divorcé(e) Veuf(ve) Séparé (de fait…" at bounding box center [200, 34] width 270 height 21
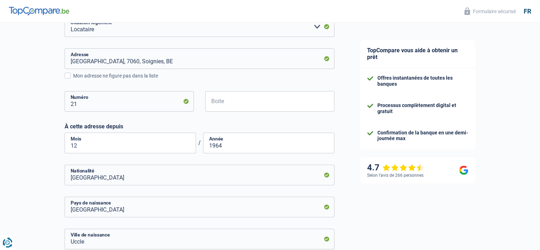
scroll to position [205, 0]
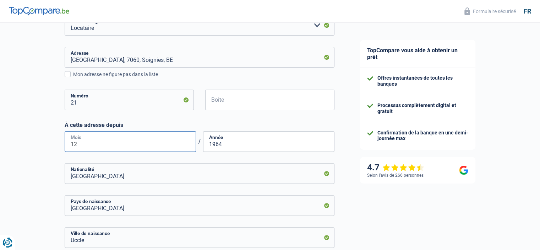
click at [188, 142] on input "12" at bounding box center [130, 141] width 131 height 21
click at [75, 143] on input "12" at bounding box center [130, 141] width 131 height 21
drag, startPoint x: 82, startPoint y: 144, endPoint x: 61, endPoint y: 148, distance: 21.0
click at [61, 148] on div "Chance de réussite de votre simulation est de 60% 1 2 3 4 5 Rajoutez +20% en co…" at bounding box center [173, 83] width 347 height 536
type input "05"
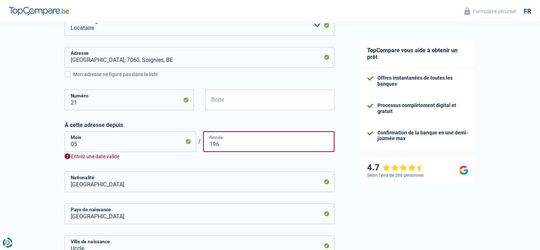
click at [219, 146] on input "196" at bounding box center [268, 141] width 131 height 21
type input "1"
type input "3"
click at [82, 148] on input "05" at bounding box center [130, 141] width 131 height 21
click at [231, 144] on input "Année" at bounding box center [268, 141] width 131 height 21
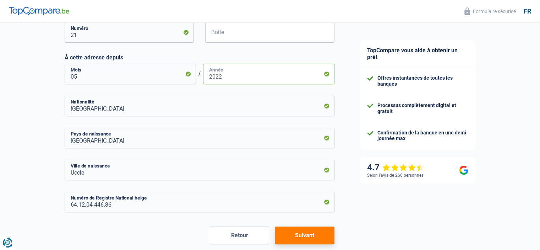
scroll to position [293, 0]
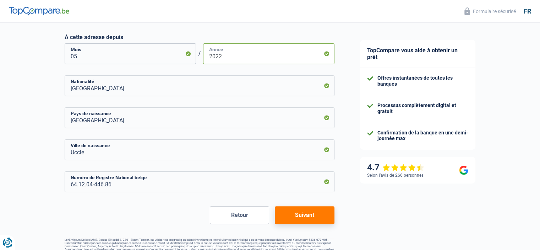
type input "2022"
click at [323, 214] on button "Suivant" at bounding box center [304, 215] width 59 height 18
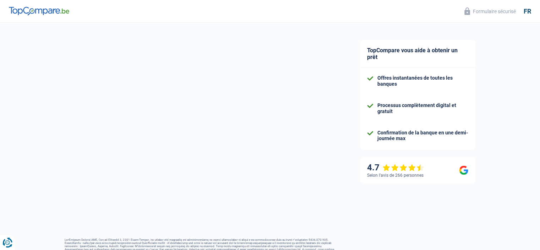
select select "netSalary"
select select "mealVouchers"
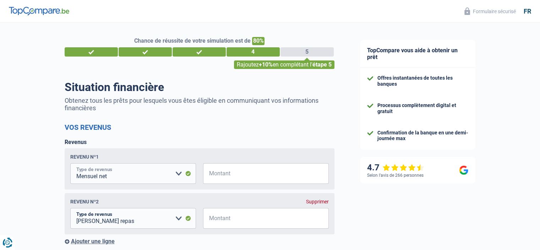
click at [177, 176] on select "Allocation d'handicap Allocations chômage Allocations familiales Chèques repas …" at bounding box center [133, 173] width 126 height 21
click at [70, 164] on select "Allocation d'handicap Allocations chômage Allocations familiales Chèques repas …" at bounding box center [133, 173] width 126 height 21
click at [220, 176] on input "Montant" at bounding box center [270, 173] width 117 height 21
type input "1.880"
click at [179, 219] on select "Allocation d'handicap Allocations chômage Allocations familiales Chèques repas …" at bounding box center [133, 218] width 126 height 21
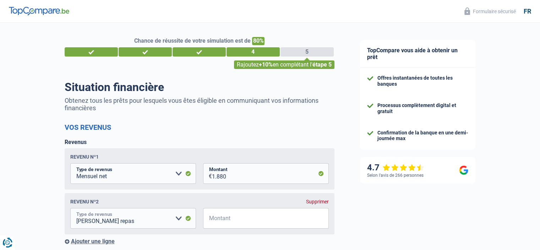
select select "mutualityIndemnity"
click at [70, 209] on select "Allocation d'handicap Allocations chômage Allocations familiales Chèques repas …" at bounding box center [133, 218] width 126 height 21
click at [221, 218] on input "Montant" at bounding box center [270, 218] width 117 height 21
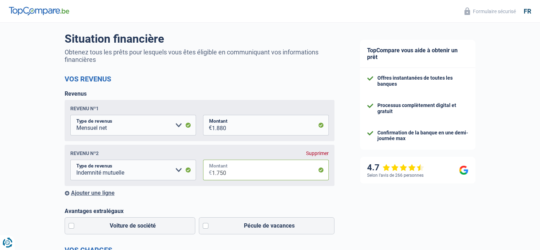
scroll to position [48, 0]
type input "1.750"
click at [107, 196] on div "Ajouter une ligne" at bounding box center [200, 192] width 270 height 7
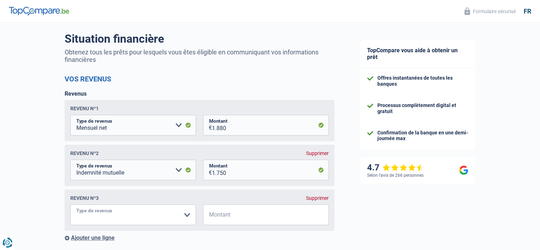
click at [186, 215] on select "Allocation d'handicap Allocations chômage Allocations familiales Chèques repas …" at bounding box center [133, 214] width 126 height 21
select select "mealVouchers"
click at [70, 206] on select "Allocation d'handicap Allocations chômage Allocations familiales Chèques repas …" at bounding box center [133, 214] width 126 height 21
click at [219, 221] on input "Montant" at bounding box center [270, 214] width 117 height 21
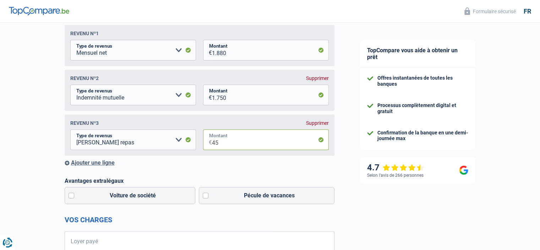
scroll to position [136, 0]
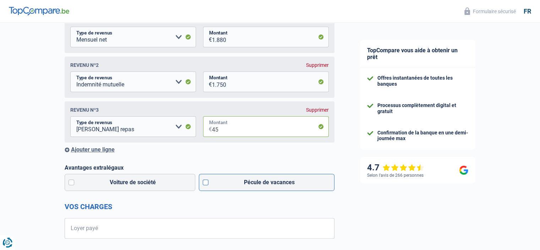
type input "45"
click at [202, 185] on label "Pécule de vacances" at bounding box center [267, 182] width 136 height 17
click at [202, 185] on input "Pécule de vacances" at bounding box center [267, 182] width 136 height 17
checkbox input "true"
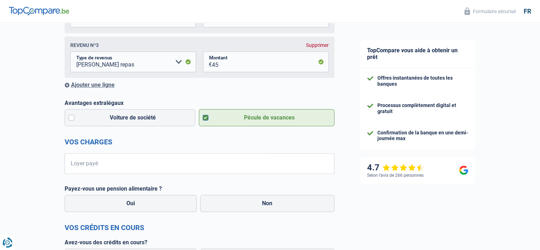
scroll to position [204, 0]
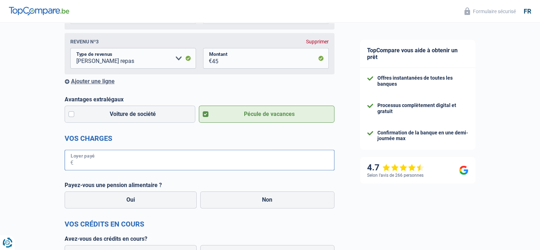
click at [135, 166] on input "Loyer payé" at bounding box center [203, 159] width 261 height 21
type input "700"
click at [249, 203] on label "Non" at bounding box center [267, 199] width 134 height 17
click at [249, 203] on input "Non" at bounding box center [267, 199] width 134 height 17
radio input "true"
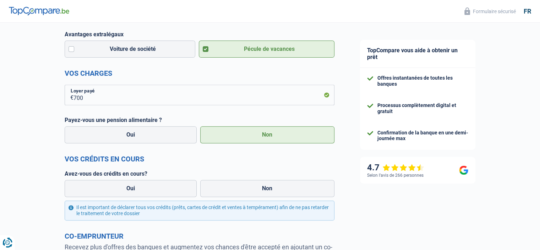
scroll to position [270, 0]
click at [125, 191] on label "Oui" at bounding box center [131, 187] width 132 height 17
click at [125, 191] on input "Oui" at bounding box center [131, 187] width 132 height 17
radio input "true"
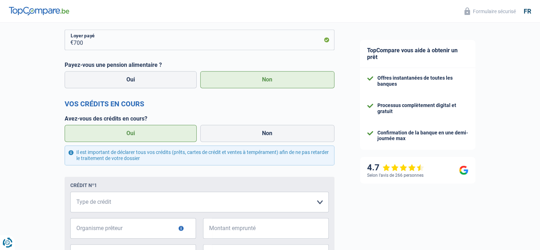
scroll to position [324, 0]
click at [111, 207] on select "Carte ou ouverture de crédit Prêt hypothécaire Vente à tempérament Prêt à tempé…" at bounding box center [199, 202] width 258 height 21
click at [105, 210] on select "Carte ou ouverture de crédit Prêt hypothécaire Vente à tempérament Prêt à tempé…" at bounding box center [199, 202] width 258 height 21
select select "personalLoan"
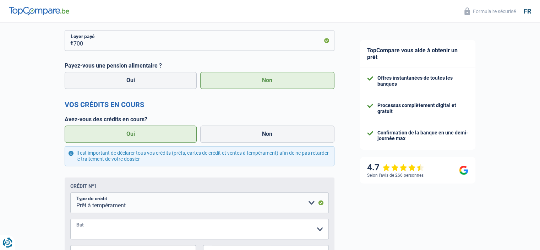
click at [133, 230] on select "Confort maison: meubles, textile, peinture, électroménager, outillage non-profe…" at bounding box center [199, 228] width 258 height 21
click at [50, 229] on div "Chance de réussite de votre simulation est de 80% 1 2 3 4 5 Rajoutez +10% en co…" at bounding box center [173, 112] width 347 height 832
click at [93, 233] on select "Confort maison: meubles, textile, peinture, électroménager, outillage non-profe…" at bounding box center [199, 228] width 258 height 21
click at [160, 104] on h2 "Vos crédits en cours" at bounding box center [200, 104] width 270 height 9
click at [312, 207] on select "Carte ou ouverture de crédit Prêt hypothécaire Vente à tempérament Prêt à tempé…" at bounding box center [199, 202] width 258 height 21
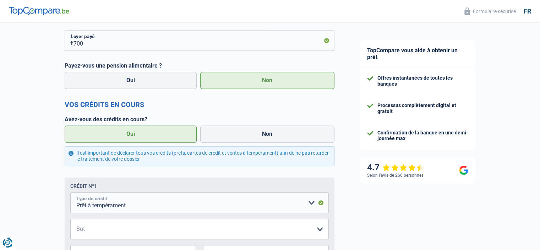
click at [312, 207] on select "Carte ou ouverture de crédit Prêt hypothécaire Vente à tempérament Prêt à tempé…" at bounding box center [199, 202] width 258 height 21
click at [310, 208] on select "Carte ou ouverture de crédit Prêt hypothécaire Vente à tempérament Prêt à tempé…" at bounding box center [199, 202] width 258 height 21
click at [70, 196] on select "Carte ou ouverture de crédit Prêt hypothécaire Vente à tempérament Prêt à tempé…" at bounding box center [199, 202] width 258 height 21
click at [320, 232] on select "Confort maison: meubles, textile, peinture, électroménager, outillage non-profe…" at bounding box center [199, 228] width 258 height 21
select select "other"
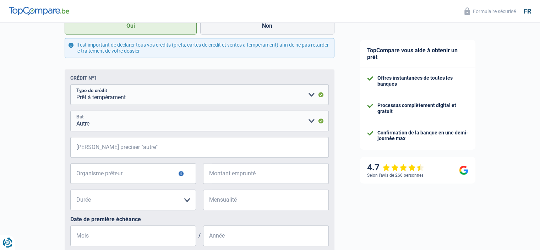
scroll to position [435, 0]
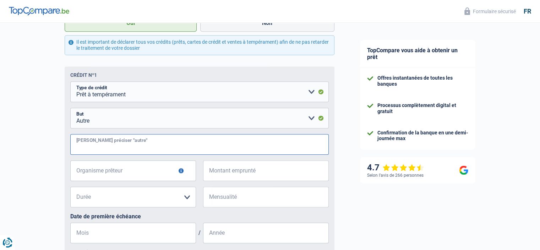
click at [227, 145] on input "Veuillez préciser "autre"" at bounding box center [199, 144] width 258 height 21
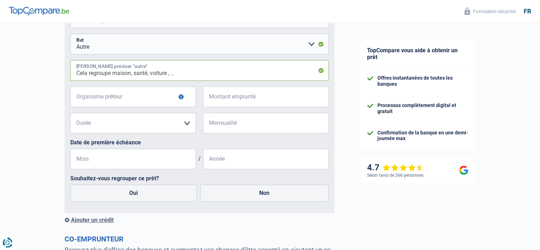
scroll to position [513, 0]
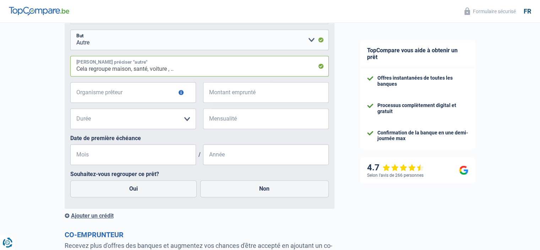
type input "Cela regroupe maison, santé, voiture , .."
click at [227, 141] on label "Date de première échéance" at bounding box center [199, 138] width 258 height 7
click at [172, 98] on input "Organisme prêteur" at bounding box center [133, 92] width 126 height 21
type input "DHB Bank"
click at [184, 121] on select "12 mois 18 mois 24 mois Veuillez sélectionner une option" at bounding box center [133, 118] width 126 height 21
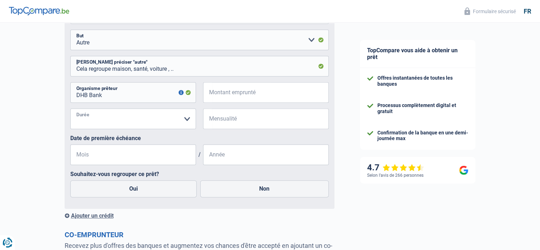
click at [124, 121] on select "12 mois 18 mois 24 mois Veuillez sélectionner une option" at bounding box center [133, 118] width 126 height 21
click at [234, 100] on input "Montant emprunté" at bounding box center [270, 92] width 117 height 21
type input "20"
click at [187, 122] on select "12 mois 18 mois 24 mois Veuillez sélectionner une option" at bounding box center [133, 118] width 126 height 21
click at [153, 120] on select "12 mois 18 mois 24 mois Veuillez sélectionner une option" at bounding box center [133, 118] width 126 height 21
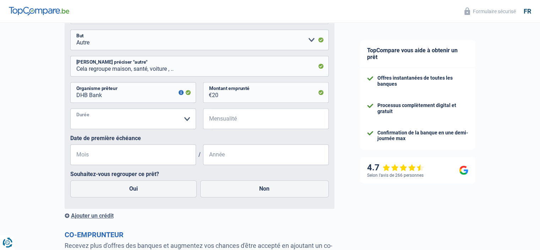
click at [153, 120] on select "12 mois 18 mois 24 mois Veuillez sélectionner une option" at bounding box center [133, 118] width 126 height 21
drag, startPoint x: 153, startPoint y: 120, endPoint x: 142, endPoint y: 146, distance: 28.5
click at [142, 146] on fieldset "Carte ou ouverture de crédit Prêt hypothécaire Vente à tempérament Prêt à tempé…" at bounding box center [199, 103] width 258 height 200
click at [197, 163] on div "Mois / Année" at bounding box center [199, 154] width 258 height 21
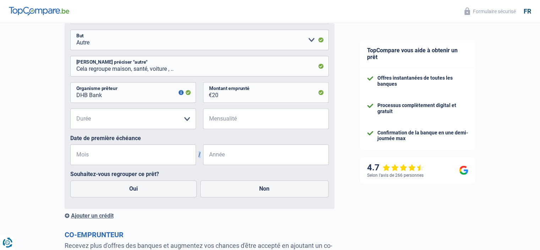
click at [197, 163] on div "Mois / Année" at bounding box center [199, 154] width 258 height 21
click at [196, 155] on input "Mois" at bounding box center [133, 154] width 126 height 21
click at [188, 129] on select "12 mois 18 mois 24 mois Veuillez sélectionner une option" at bounding box center [133, 118] width 126 height 21
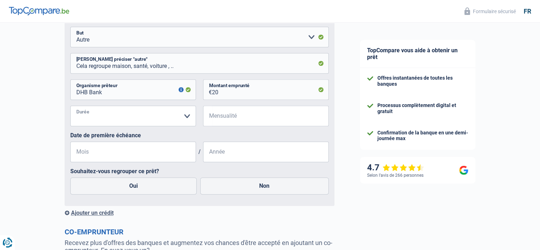
scroll to position [508, 0]
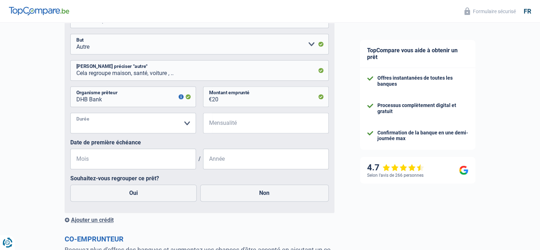
click at [185, 133] on select "12 mois 18 mois 24 mois Veuillez sélectionner une option" at bounding box center [133, 123] width 126 height 21
click at [197, 162] on span "/" at bounding box center [199, 158] width 7 height 7
click at [214, 126] on input "Mensualité" at bounding box center [270, 123] width 117 height 21
type input "5"
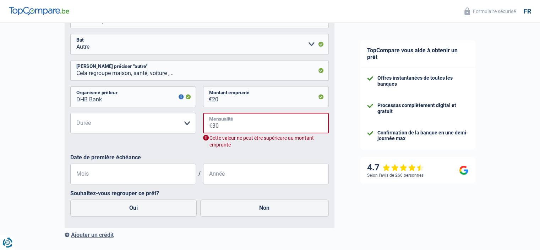
type input "308"
click at [213, 130] on input "308" at bounding box center [270, 123] width 116 height 21
drag, startPoint x: 229, startPoint y: 127, endPoint x: 201, endPoint y: 127, distance: 28.1
click at [201, 127] on div "12 mois 18 mois 24 mois Veuillez sélectionner une option Durée Tous les champs …" at bounding box center [199, 133] width 258 height 41
type input "308"
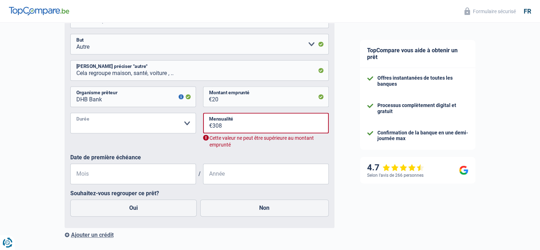
click at [141, 128] on select "12 mois 18 mois 24 mois Veuillez sélectionner une option" at bounding box center [133, 123] width 126 height 21
click at [92, 125] on select "12 mois 18 mois 24 mois Veuillez sélectionner une option" at bounding box center [133, 123] width 126 height 21
click at [94, 124] on select "12 mois 18 mois 24 mois Veuillez sélectionner une option" at bounding box center [133, 123] width 126 height 21
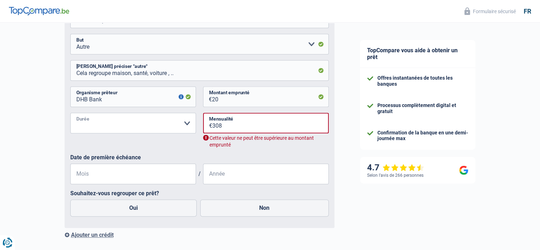
select select "24"
click at [70, 117] on select "12 mois 18 mois 24 mois Veuillez sélectionner une option" at bounding box center [133, 123] width 126 height 21
click at [147, 177] on input "Mois" at bounding box center [133, 173] width 126 height 21
click at [216, 184] on input "Année" at bounding box center [266, 173] width 126 height 21
type input "2024"
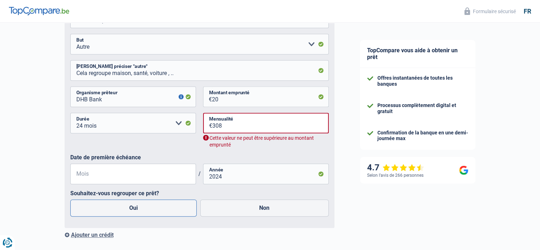
click at [162, 214] on label "Oui" at bounding box center [133, 207] width 127 height 17
click at [162, 214] on input "Oui" at bounding box center [133, 207] width 127 height 17
radio input "true"
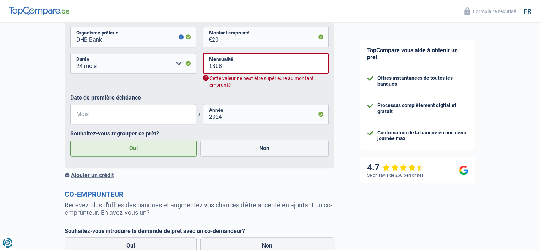
scroll to position [568, 0]
click at [110, 178] on div "Ajouter un crédit" at bounding box center [200, 174] width 270 height 7
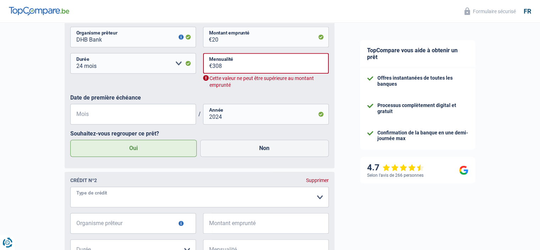
click at [319, 201] on select "Carte ou ouverture de crédit Prêt hypothécaire Vente à tempérament Prêt à tempé…" at bounding box center [199, 196] width 258 height 21
select select "personalLoan"
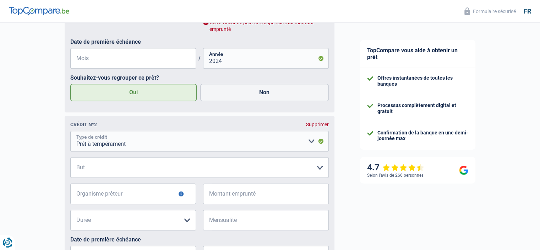
scroll to position [626, 0]
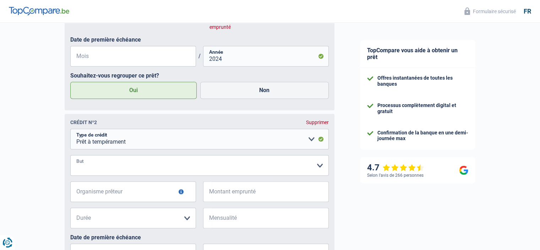
click at [201, 173] on select "Confort maison: meubles, textile, peinture, électroménager, outillage non-profe…" at bounding box center [199, 165] width 258 height 21
click at [70, 161] on select "Confort maison: meubles, textile, peinture, électroménager, outillage non-profe…" at bounding box center [199, 165] width 258 height 21
click at [137, 173] on select "Confort maison: meubles, textile, peinture, électroménager, outillage non-profe…" at bounding box center [199, 165] width 258 height 21
select select "other"
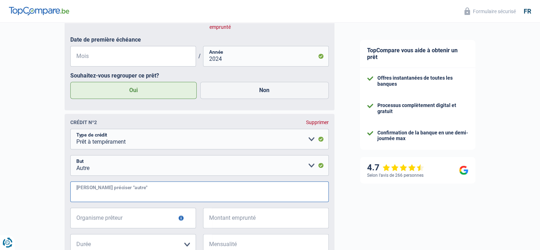
click at [110, 199] on input "Veuillez préciser "autre"" at bounding box center [199, 191] width 258 height 21
type input "repar voiture, lunette, évènement, voyage,"
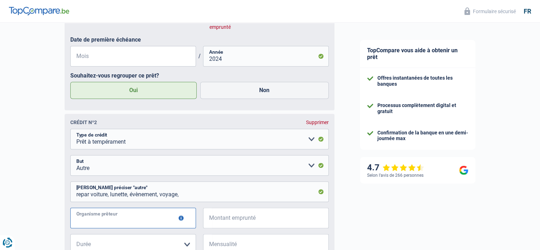
click at [111, 228] on input "Organisme prêteur" at bounding box center [133, 217] width 126 height 21
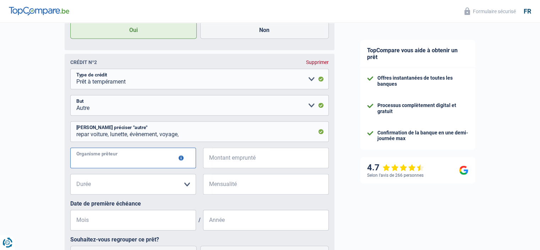
scroll to position [687, 0]
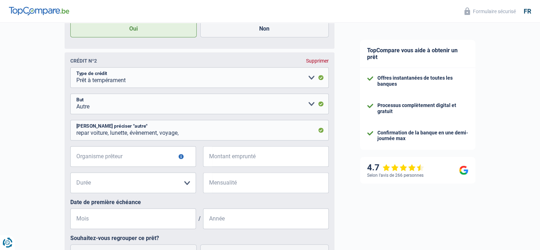
click at [180, 159] on button "button" at bounding box center [181, 156] width 5 height 5
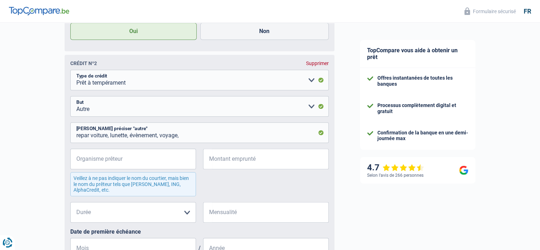
scroll to position [714, 0]
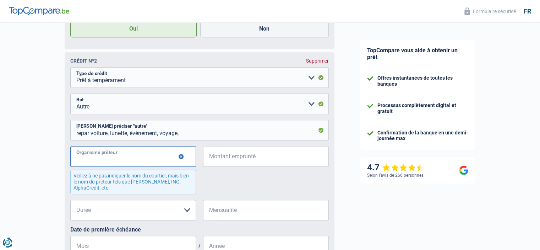
click at [153, 162] on input "Organisme prêteur" at bounding box center [133, 156] width 126 height 21
click at [82, 164] on input "Buayway" at bounding box center [133, 156] width 126 height 21
click at [89, 166] on input "Buyayway" at bounding box center [133, 156] width 126 height 21
type input "Buyway"
click at [224, 165] on input "Montant emprunté" at bounding box center [270, 156] width 117 height 21
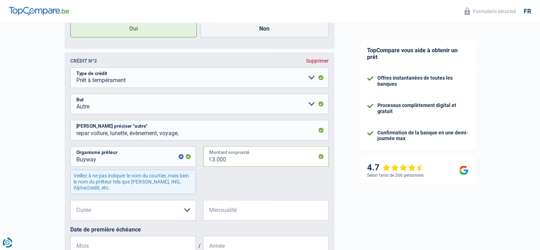
type input "3.000"
click at [217, 220] on input "Mensualité" at bounding box center [270, 210] width 117 height 21
type input "6"
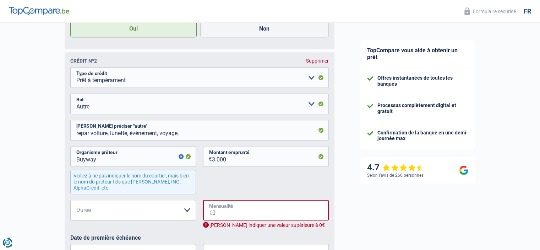
click at [213, 218] on input "0" at bounding box center [270, 210] width 116 height 21
type input "0"
click at [218, 234] on div "12 mois 18 mois 24 mois 30 mois Veuillez sélectionner une option Durée Tous les…" at bounding box center [199, 217] width 258 height 34
click at [217, 218] on input "0" at bounding box center [270, 210] width 116 height 21
click at [309, 85] on select "Carte ou ouverture de crédit Prêt hypothécaire Vente à tempérament Prêt à tempé…" at bounding box center [199, 77] width 258 height 21
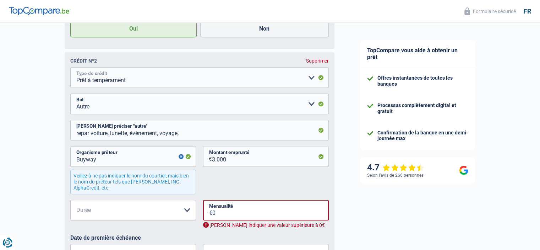
select select "cardOrCredit"
click at [70, 73] on select "Carte ou ouverture de crédit Prêt hypothécaire Vente à tempérament Prêt à tempé…" at bounding box center [199, 77] width 258 height 21
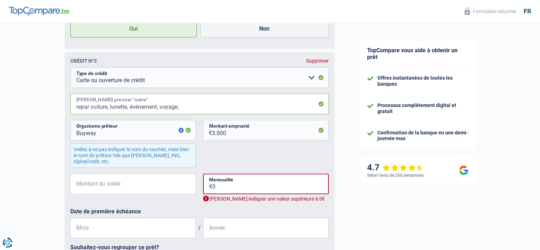
click at [184, 114] on input "repar voiture, lunette, évènement, voyage," at bounding box center [199, 103] width 258 height 21
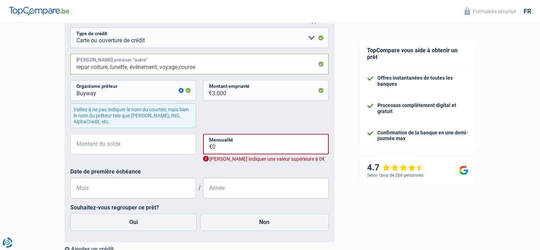
scroll to position [754, 0]
type input "repar voiture, lunette, évènement, voyage,course"
click at [145, 154] on input "Montant du solde" at bounding box center [137, 143] width 117 height 21
type input "250"
click at [218, 154] on input "0" at bounding box center [270, 143] width 116 height 21
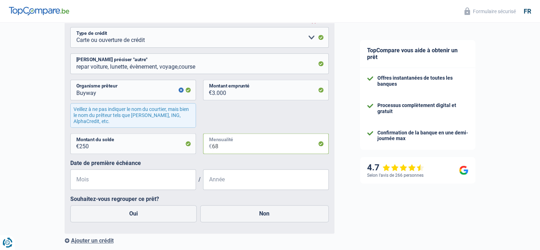
type input "68"
click at [124, 190] on input "Mois" at bounding box center [133, 179] width 126 height 21
click at [271, 219] on label "Non" at bounding box center [264, 213] width 129 height 17
click at [271, 219] on input "Non" at bounding box center [264, 213] width 129 height 17
radio input "true"
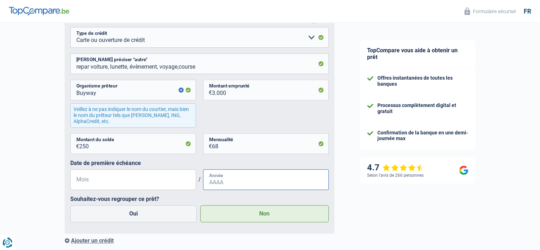
click at [224, 187] on input "Année" at bounding box center [266, 179] width 126 height 21
click at [187, 152] on input "250" at bounding box center [137, 143] width 117 height 21
drag, startPoint x: 91, startPoint y: 154, endPoint x: 40, endPoint y: 153, distance: 51.5
type input "2.768"
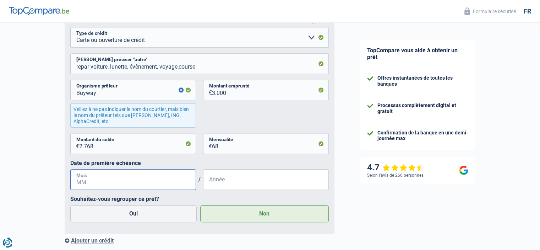
click at [142, 189] on input "Mois" at bounding box center [133, 179] width 126 height 21
click at [224, 189] on input "Année" at bounding box center [266, 179] width 126 height 21
type input "2025"
click at [243, 222] on label "Non" at bounding box center [264, 213] width 129 height 17
click at [243, 222] on input "Non" at bounding box center [264, 213] width 129 height 17
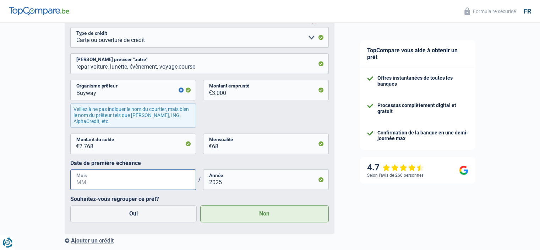
click at [114, 190] on input "Mois" at bounding box center [133, 179] width 126 height 21
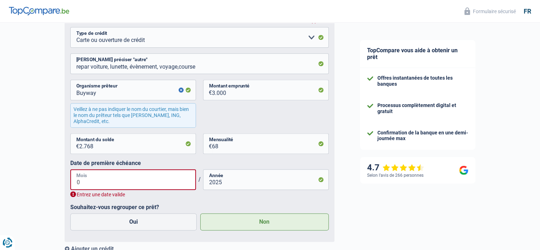
type input "05"
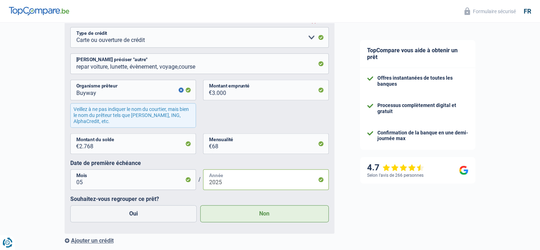
click at [245, 190] on input "2025" at bounding box center [266, 179] width 126 height 21
drag, startPoint x: 226, startPoint y: 189, endPoint x: 208, endPoint y: 189, distance: 17.8
click at [208, 189] on input "2025" at bounding box center [266, 179] width 126 height 21
type input "2010"
click at [269, 220] on label "Non" at bounding box center [264, 213] width 129 height 17
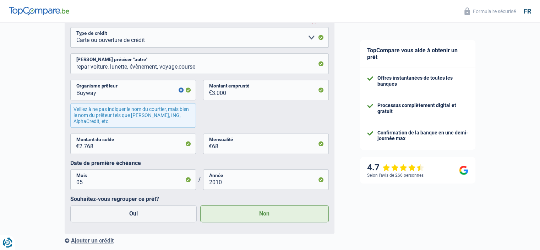
click at [269, 220] on input "Non" at bounding box center [264, 213] width 129 height 17
click at [269, 220] on label "Non" at bounding box center [264, 213] width 129 height 17
click at [269, 220] on input "Non" at bounding box center [264, 213] width 129 height 17
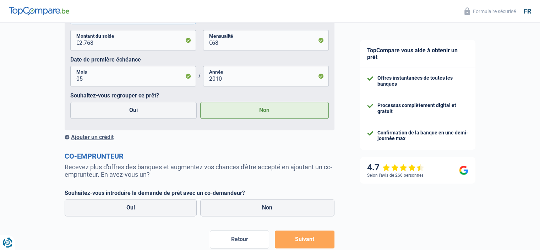
scroll to position [858, 0]
click at [259, 216] on label "Non" at bounding box center [267, 207] width 134 height 17
click at [259, 216] on input "Non" at bounding box center [267, 207] width 134 height 17
radio input "true"
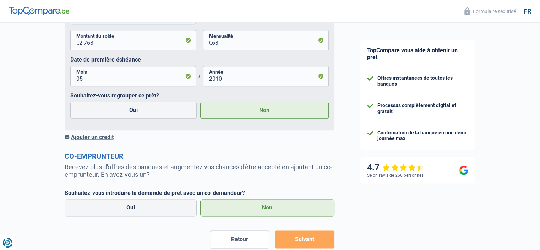
click at [261, 216] on label "Non" at bounding box center [267, 207] width 134 height 17
click at [261, 216] on input "Non" at bounding box center [267, 207] width 134 height 17
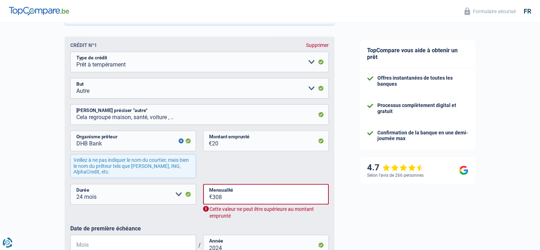
scroll to position [462, 0]
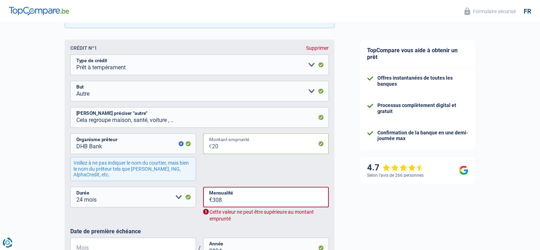
click at [217, 150] on input "20" at bounding box center [270, 143] width 117 height 21
type input "200"
select select
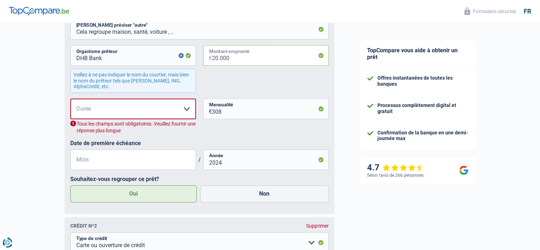
scroll to position [550, 0]
type input "20.000"
click at [189, 112] on select "12 mois 18 mois 24 mois 30 mois 36 mois 42 mois 48 mois 60 mois 72 mois 84 mois…" at bounding box center [133, 108] width 126 height 21
select select "84"
click at [70, 102] on select "12 mois 18 mois 24 mois 30 mois 36 mois 42 mois 48 mois 60 mois 72 mois 84 mois…" at bounding box center [133, 108] width 126 height 21
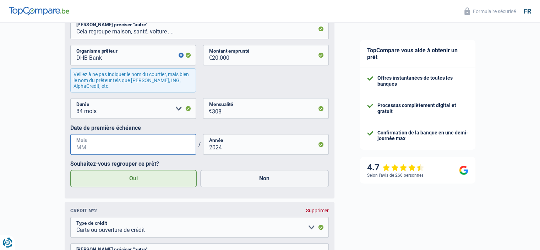
click at [104, 148] on input "Mois" at bounding box center [133, 144] width 126 height 21
type input "11"
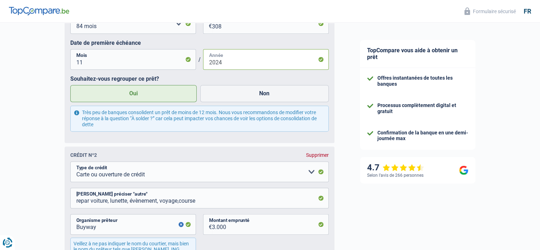
scroll to position [635, 0]
click at [131, 98] on label "Oui" at bounding box center [133, 92] width 127 height 17
click at [131, 98] on input "Oui" at bounding box center [133, 92] width 127 height 17
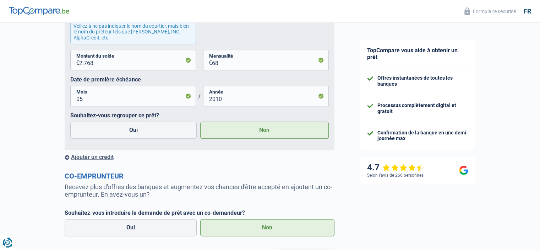
scroll to position [859, 0]
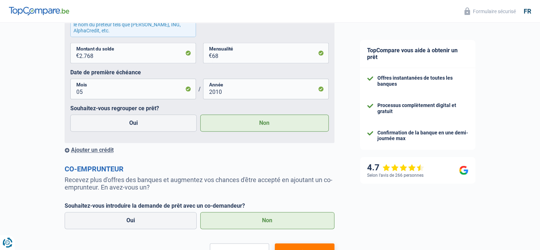
click at [84, 153] on div "Ajouter un crédit" at bounding box center [200, 149] width 270 height 7
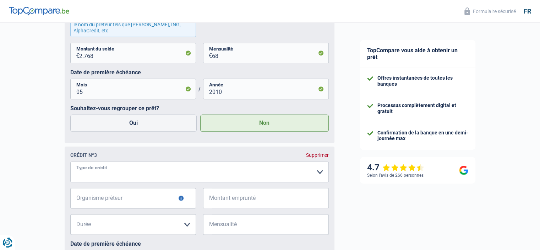
click at [320, 178] on select "Carte ou ouverture de crédit Prêt hypothécaire Vente à tempérament Prêt à tempé…" at bounding box center [199, 171] width 258 height 21
select select "personalLoan"
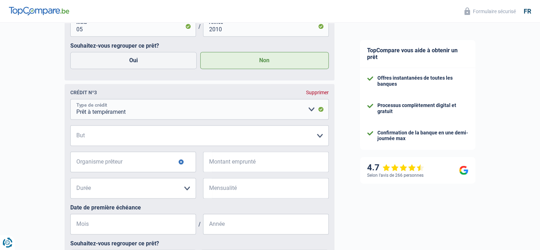
scroll to position [922, 0]
click at [152, 145] on select "Confort maison: meubles, textile, peinture, électroménager, outillage non-profe…" at bounding box center [199, 135] width 258 height 21
select select "other"
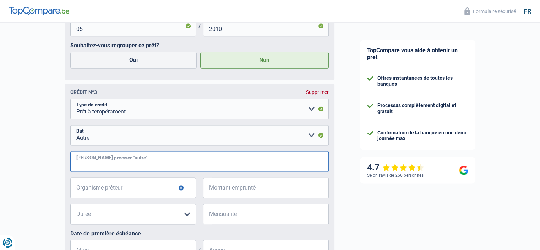
click at [121, 168] on input "Veuillez préciser "autre"" at bounding box center [199, 161] width 258 height 21
type input "Divers santé voyage voiture m"
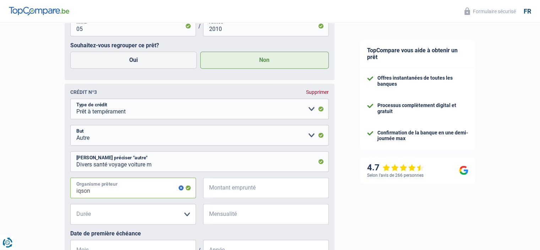
drag, startPoint x: 90, startPoint y: 198, endPoint x: 75, endPoint y: 198, distance: 14.9
click at [75, 198] on input "iqson" at bounding box center [133, 187] width 126 height 21
type input "iqson"
click at [160, 203] on div "iqson Organisme prêteur Veillez à ne pas indiquer le nom du courtier, mais bien…" at bounding box center [199, 190] width 258 height 26
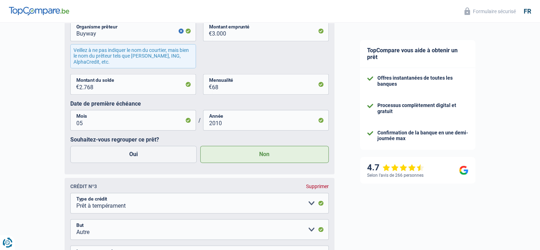
scroll to position [828, 0]
click at [316, 189] on div "Supprimer" at bounding box center [317, 186] width 23 height 6
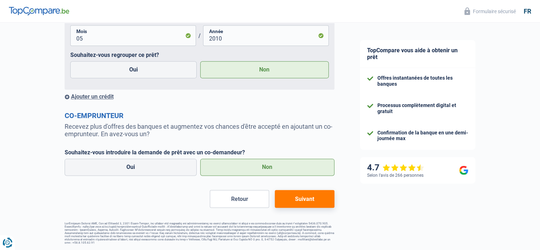
scroll to position [922, 0]
click at [312, 204] on button "Suivant" at bounding box center [304, 199] width 59 height 18
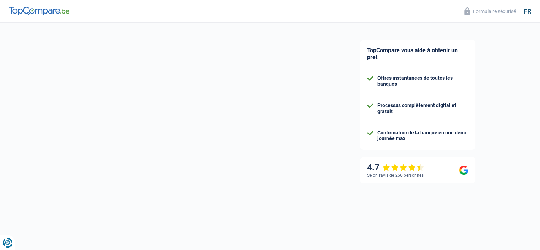
select select "refinancing"
select select "84"
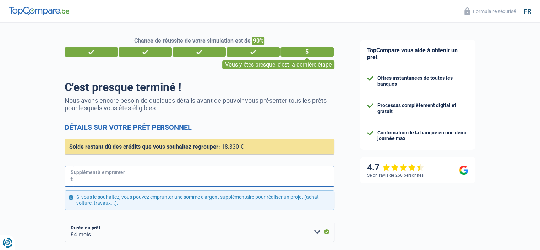
click at [136, 177] on input "Supplément à emprunter" at bounding box center [203, 176] width 261 height 21
type input "12.000"
select select "120"
type input "12.000"
click at [139, 235] on select "Confort maison: meubles, textile, peinture, électroménager, outillage non-profe…" at bounding box center [200, 231] width 270 height 21
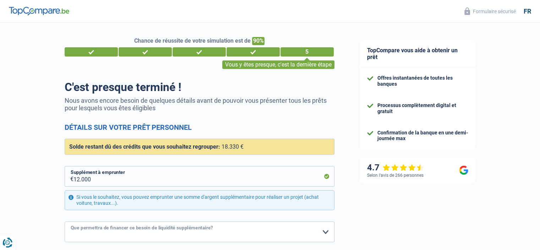
select select "other"
click at [65, 221] on select "Confort maison: meubles, textile, peinture, électroménager, outillage non-profe…" at bounding box center [200, 231] width 270 height 21
click at [121, 233] on select "Confort maison: meubles, textile, peinture, électroménager, outillage non-profe…" at bounding box center [200, 231] width 270 height 21
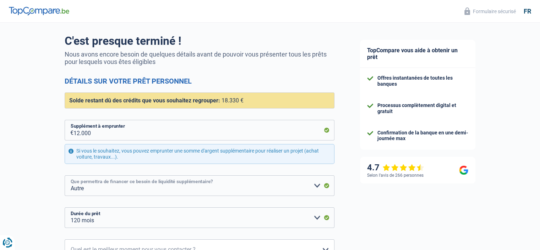
scroll to position [47, 0]
click at [318, 216] on select "12 mois 18 mois 24 mois 30 mois 36 mois 42 mois 48 mois 60 mois 72 mois 84 mois…" at bounding box center [200, 217] width 270 height 21
select select "96"
click at [65, 207] on select "12 mois 18 mois 24 mois 30 mois 36 mois 42 mois 48 mois 60 mois 72 mois 84 mois…" at bounding box center [200, 217] width 270 height 21
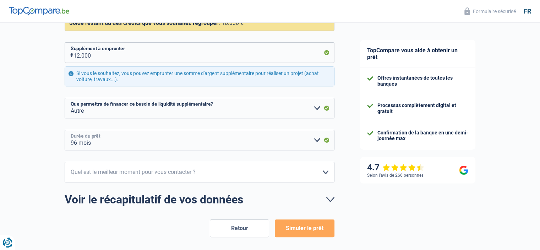
scroll to position [124, 0]
click at [321, 176] on select "10h-12h 12h-14h 14h-16h 16h-18h Veuillez sélectionner une option" at bounding box center [200, 172] width 270 height 21
select select "12-14"
click at [65, 162] on select "10h-12h 12h-14h 14h-16h 16h-18h Veuillez sélectionner une option" at bounding box center [200, 172] width 270 height 21
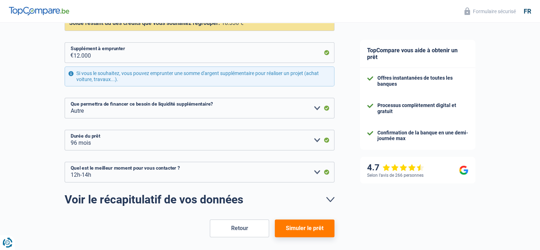
click at [285, 232] on button "Simuler le prêt" at bounding box center [304, 228] width 59 height 18
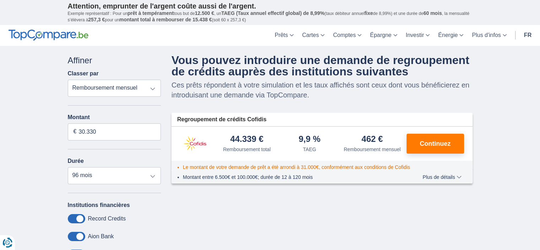
click at [459, 176] on span "Plus de détails" at bounding box center [441, 176] width 39 height 5
